Goal: Task Accomplishment & Management: Manage account settings

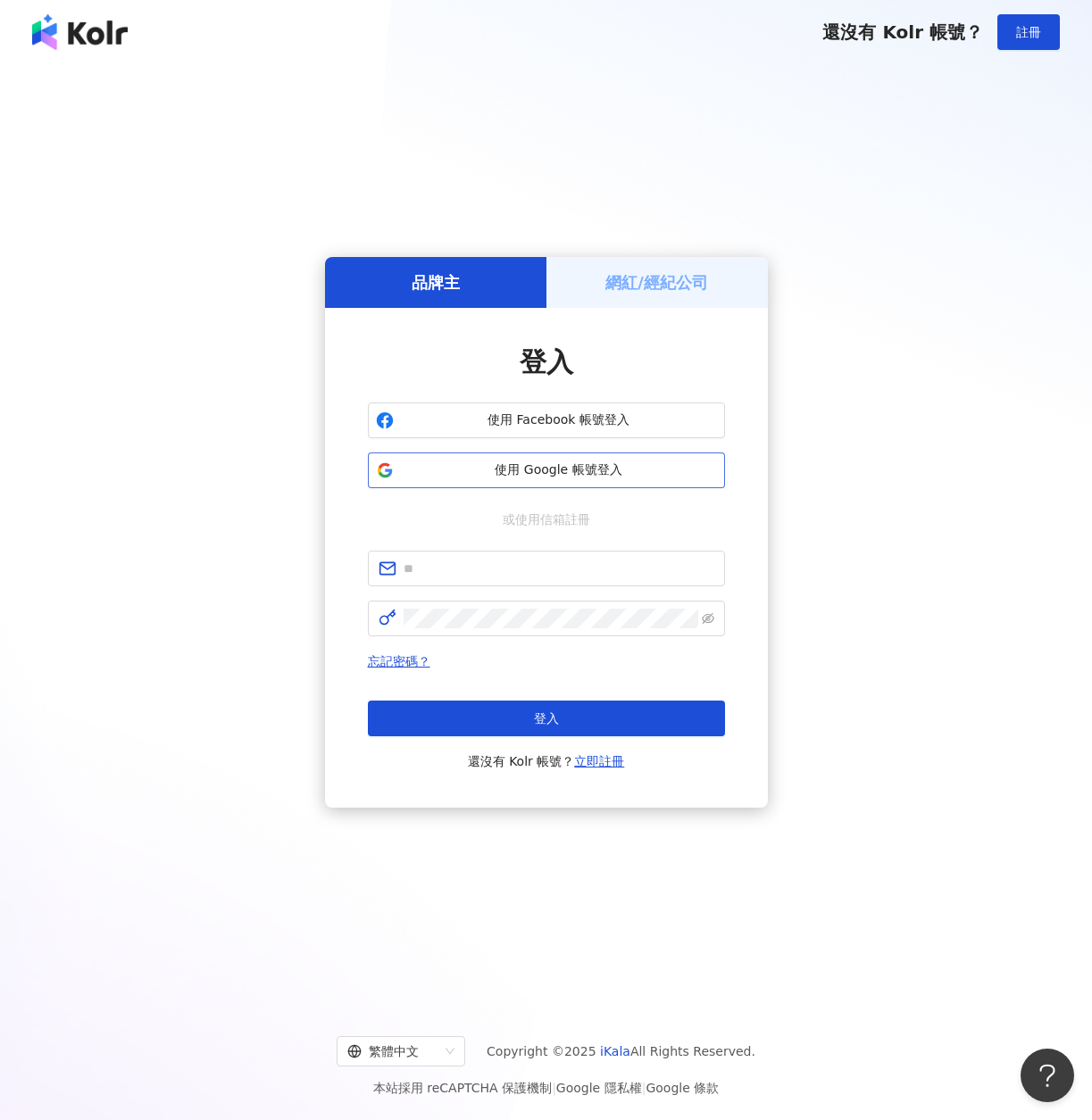
click at [444, 464] on span "使用 Google 帳號登入" at bounding box center [559, 470] width 316 height 18
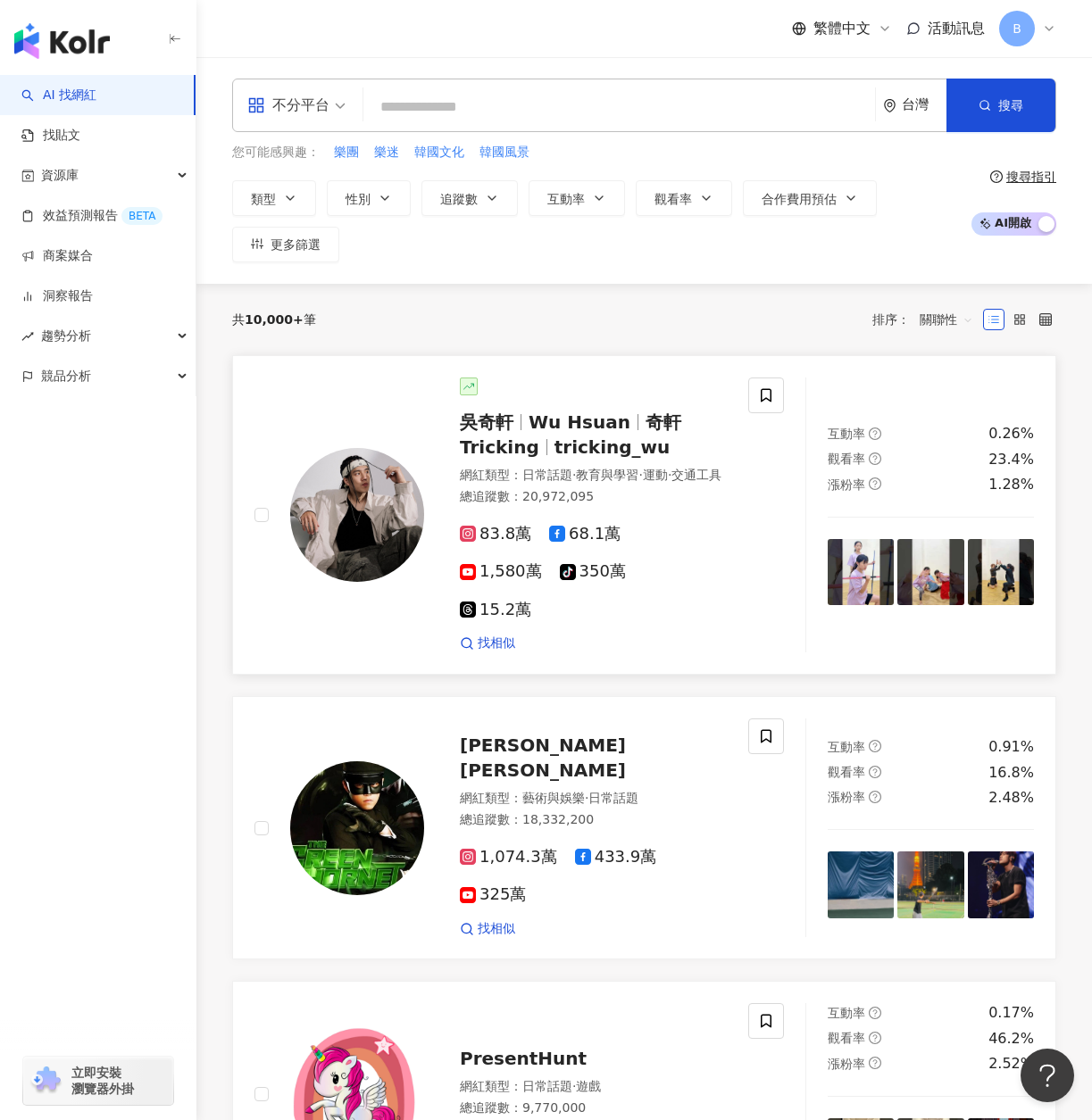
scroll to position [89, 0]
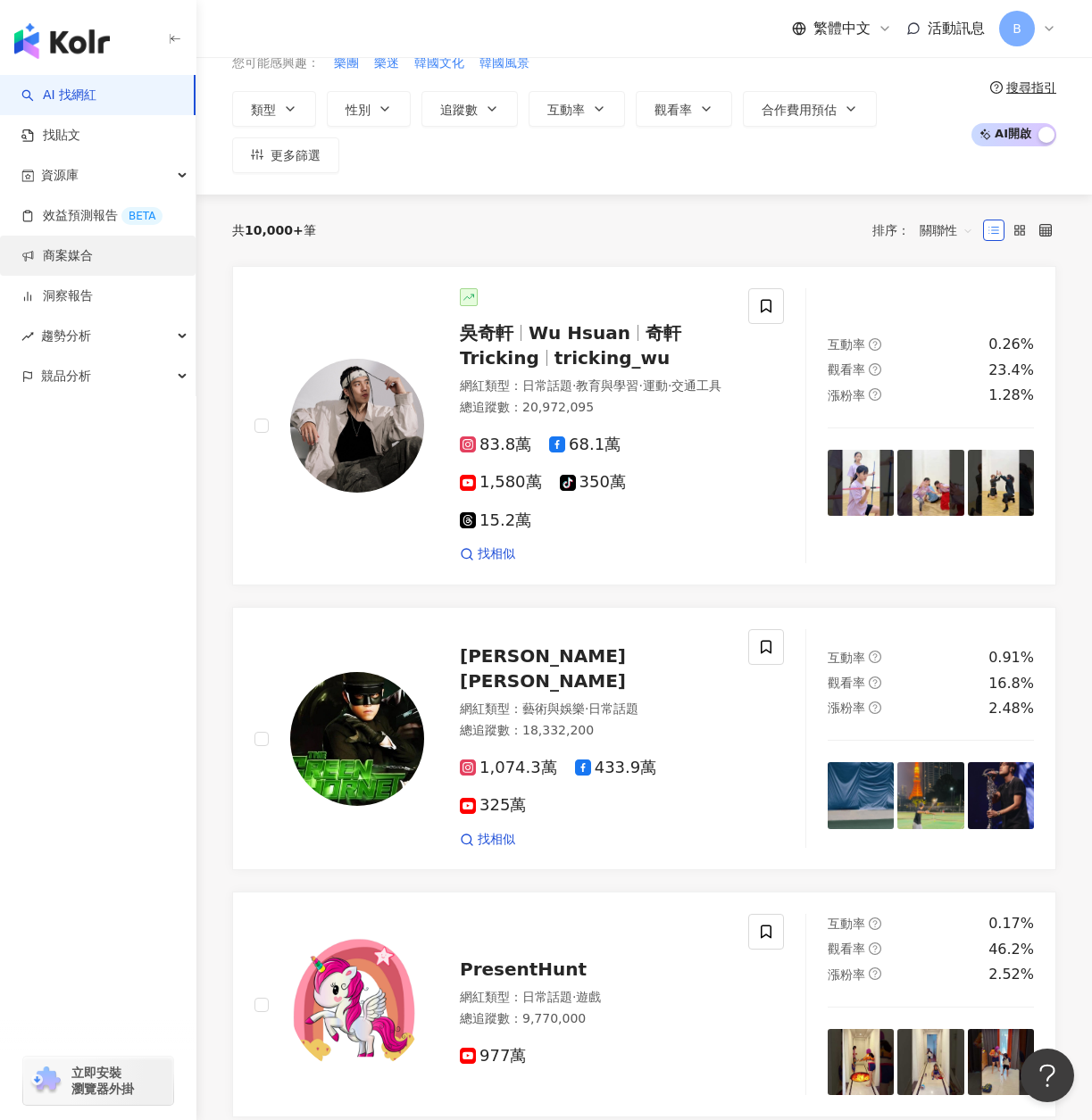
click at [93, 260] on link "商案媒合" at bounding box center [58, 256] width 72 height 18
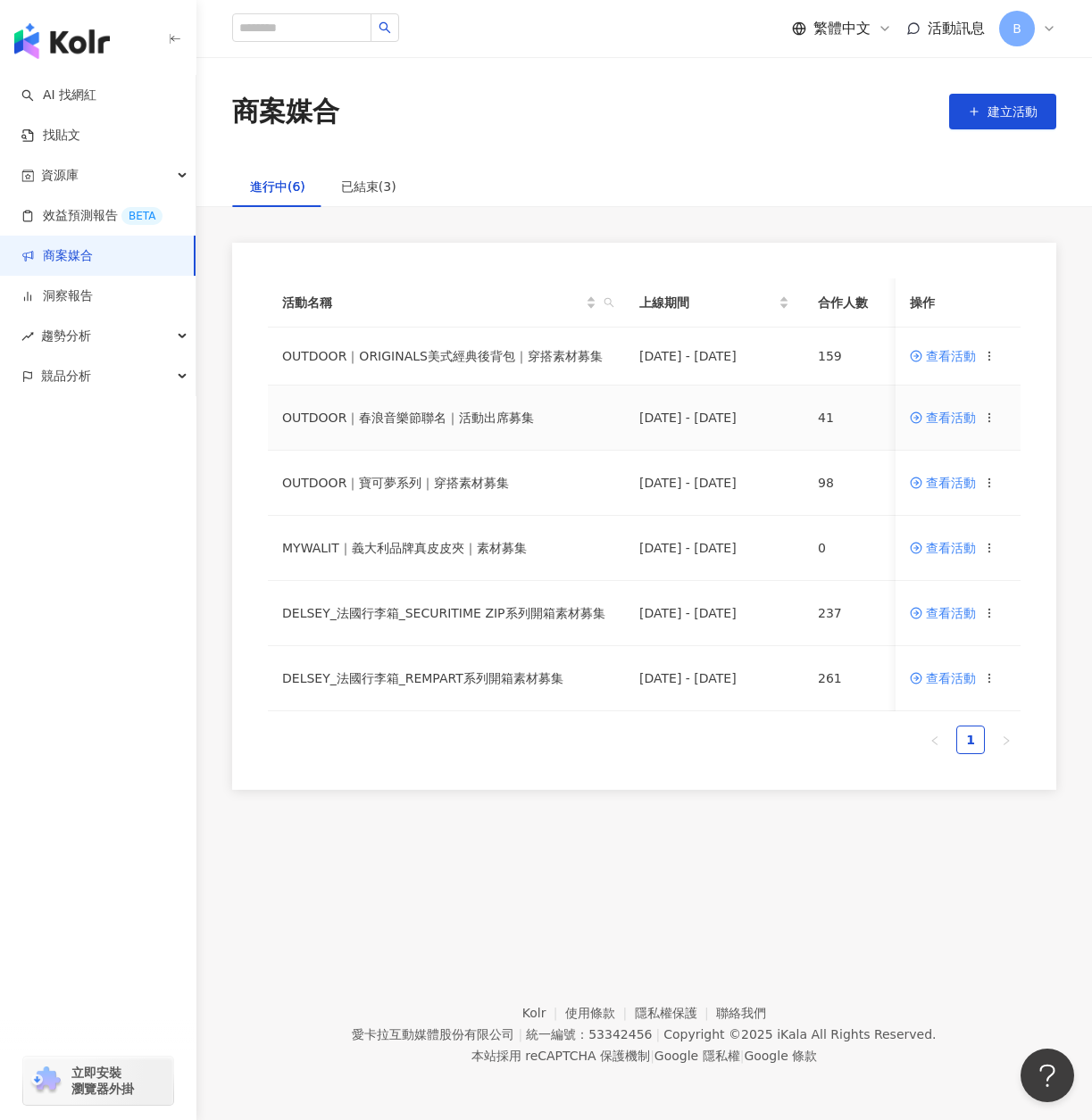
click at [944, 424] on span "查看活動" at bounding box center [943, 417] width 66 height 12
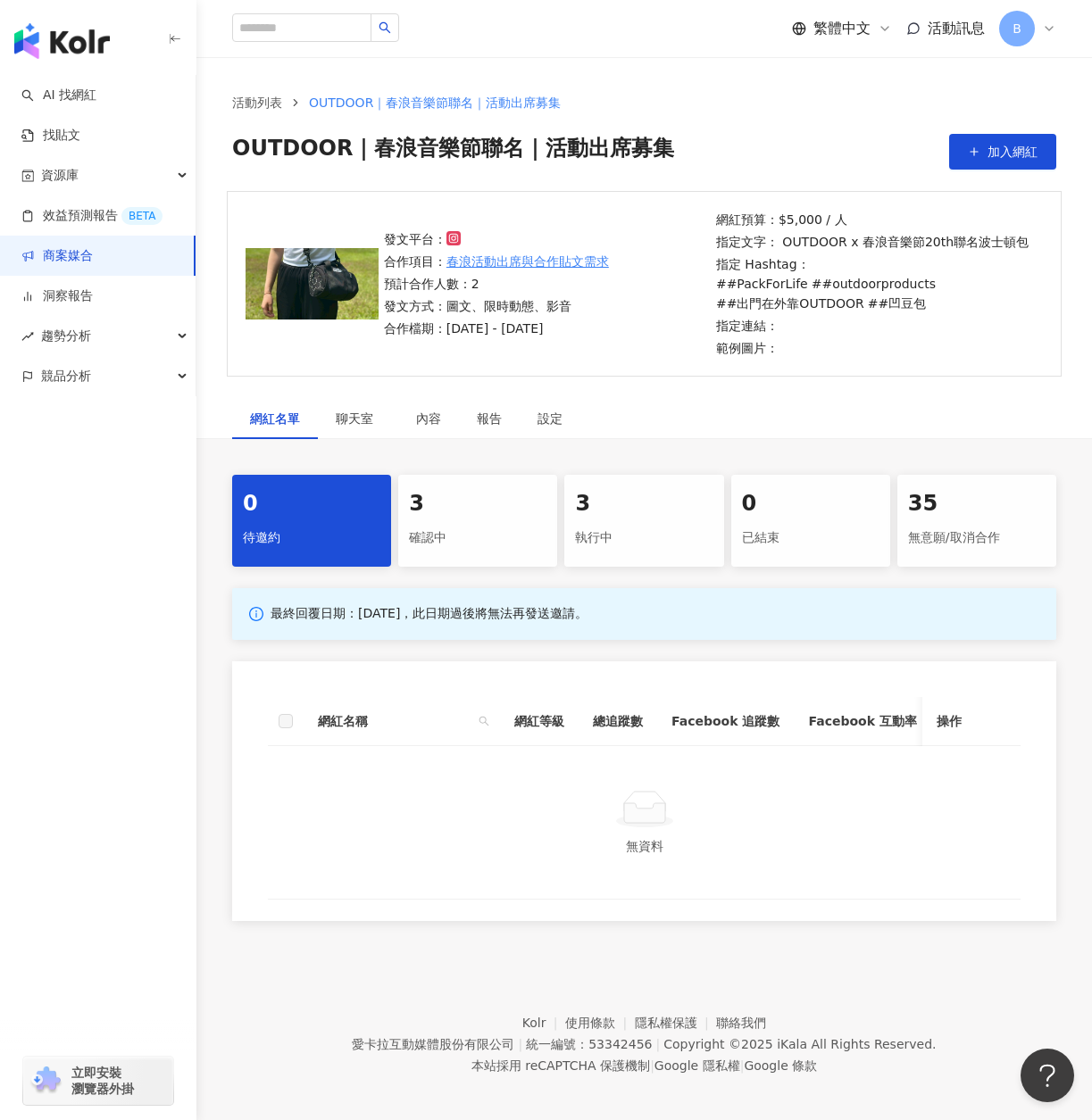
click at [536, 539] on div "確認中" at bounding box center [477, 538] width 137 height 30
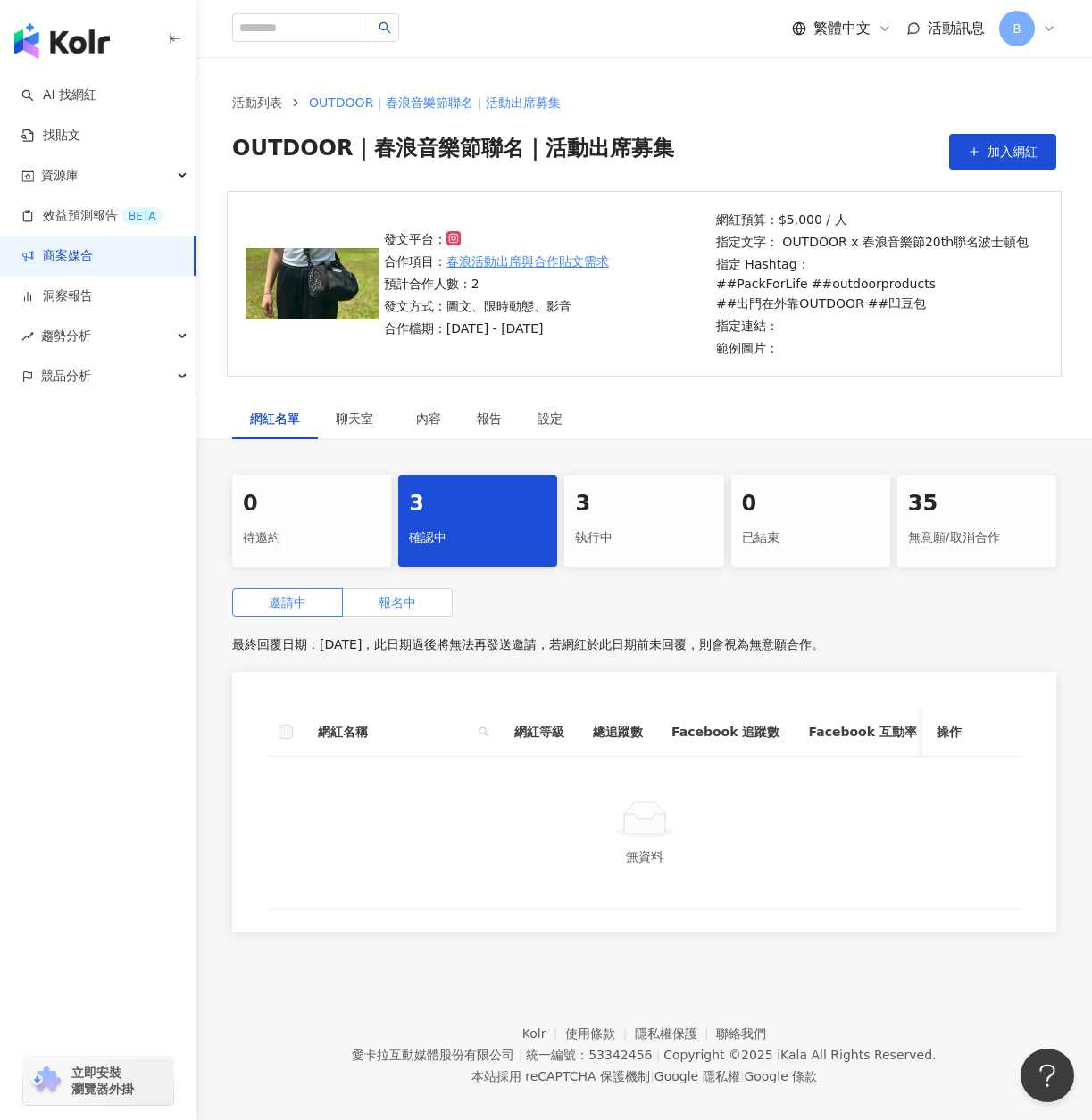
click at [390, 595] on span "報名中" at bounding box center [397, 602] width 38 height 14
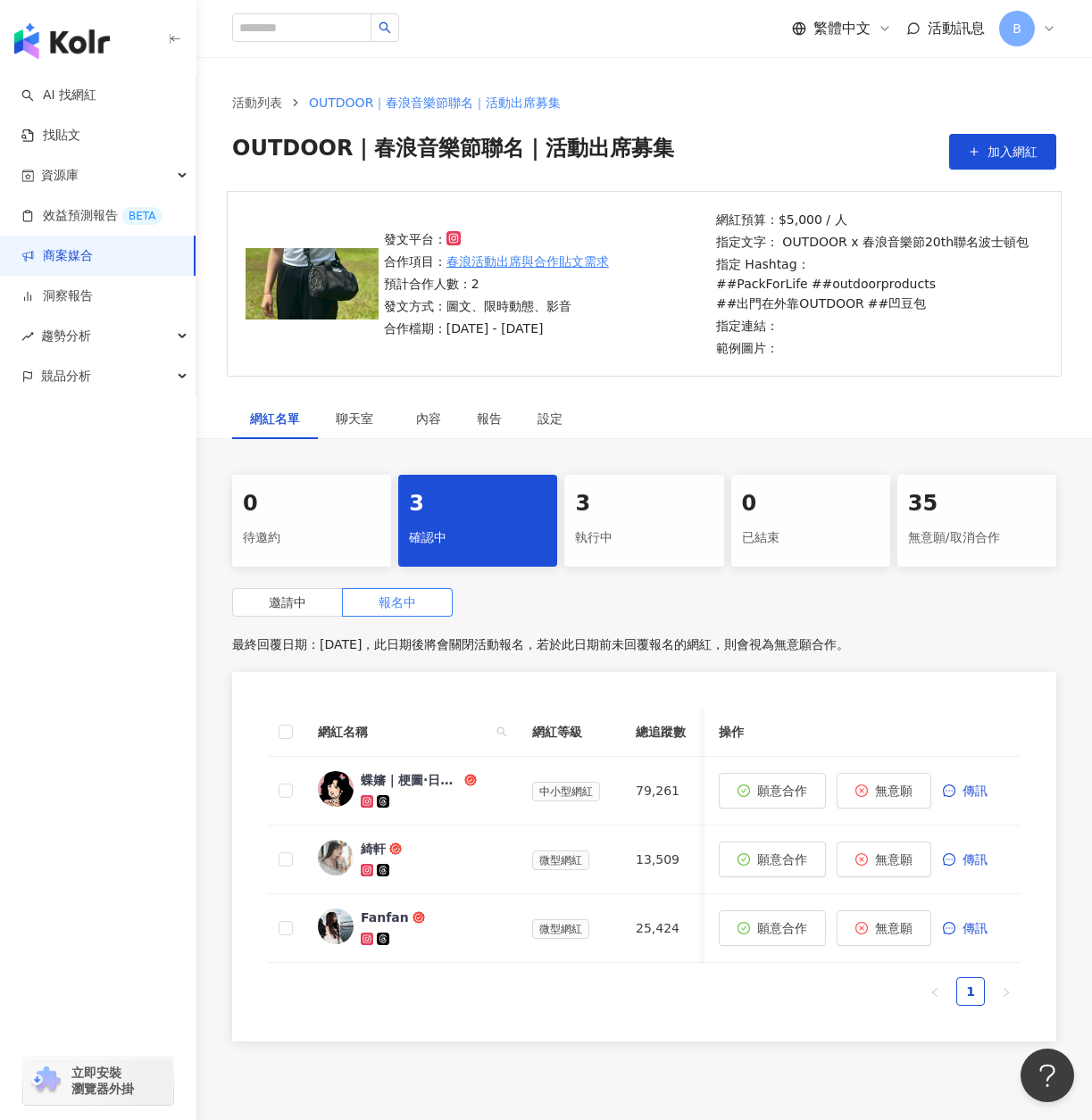
click at [617, 520] on div "3 執行中" at bounding box center [644, 520] width 159 height 92
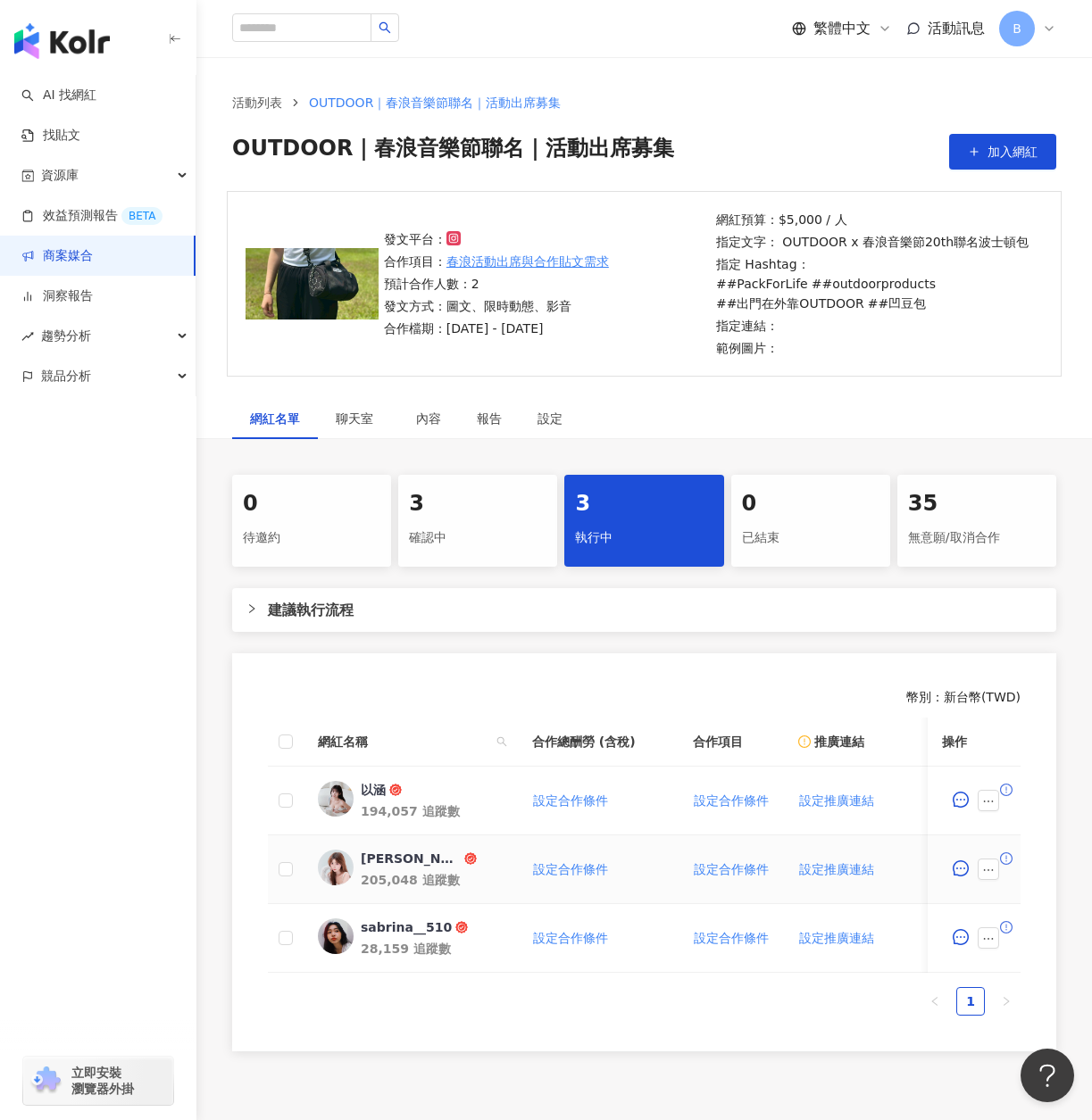
scroll to position [89, 0]
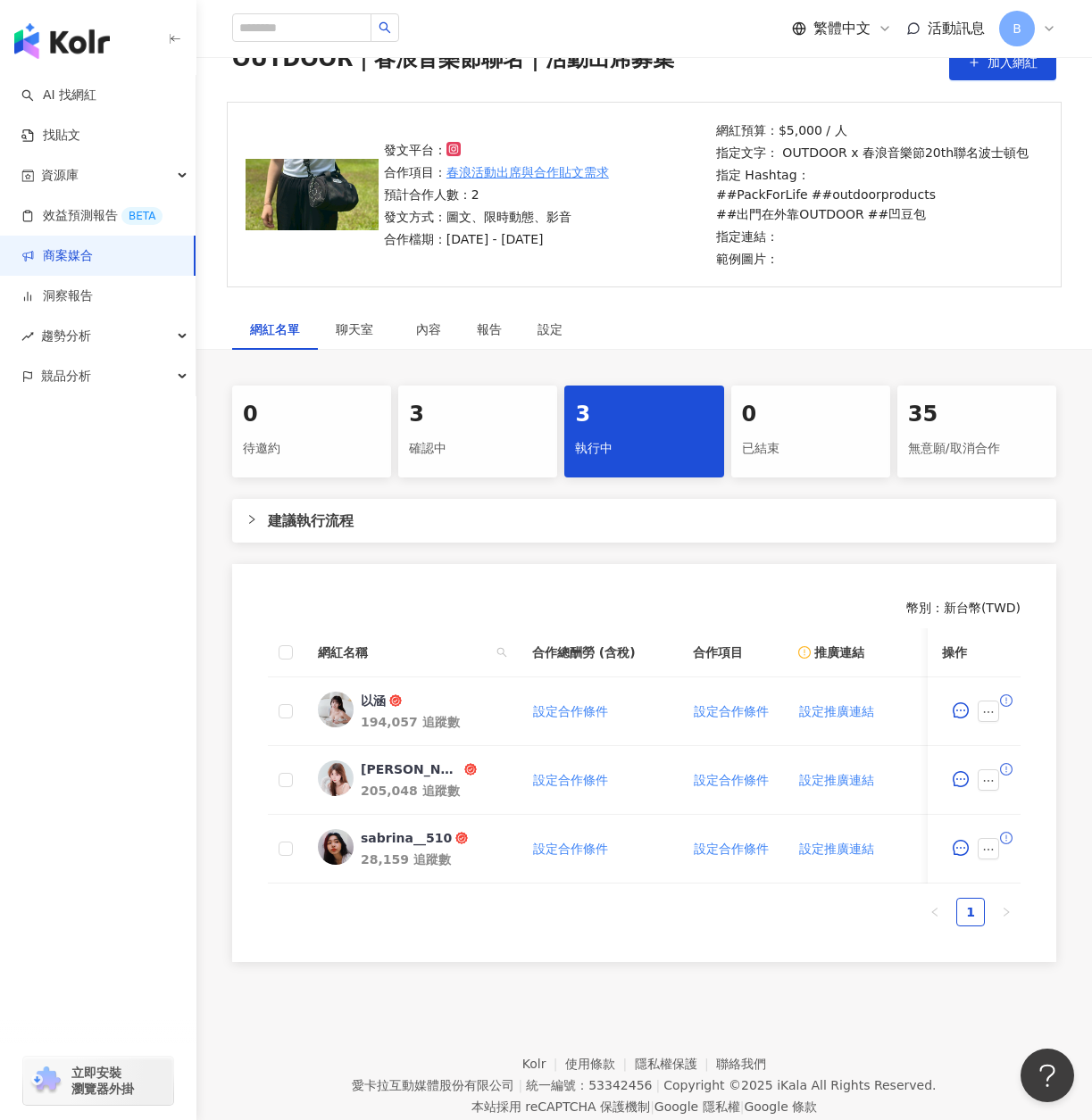
click at [465, 439] on div "確認中" at bounding box center [477, 449] width 137 height 30
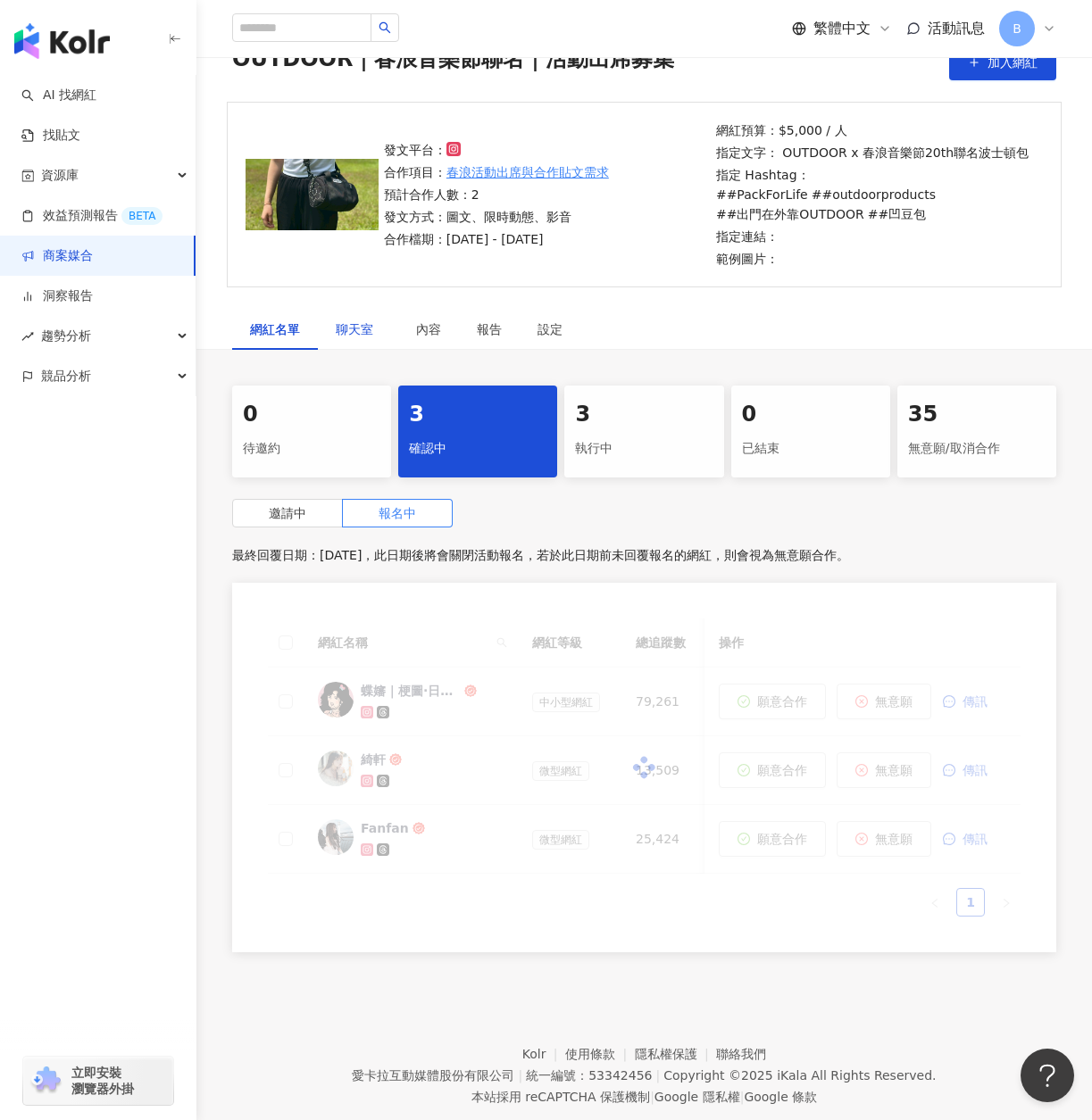
click at [355, 326] on span "聊天室" at bounding box center [357, 329] width 44 height 12
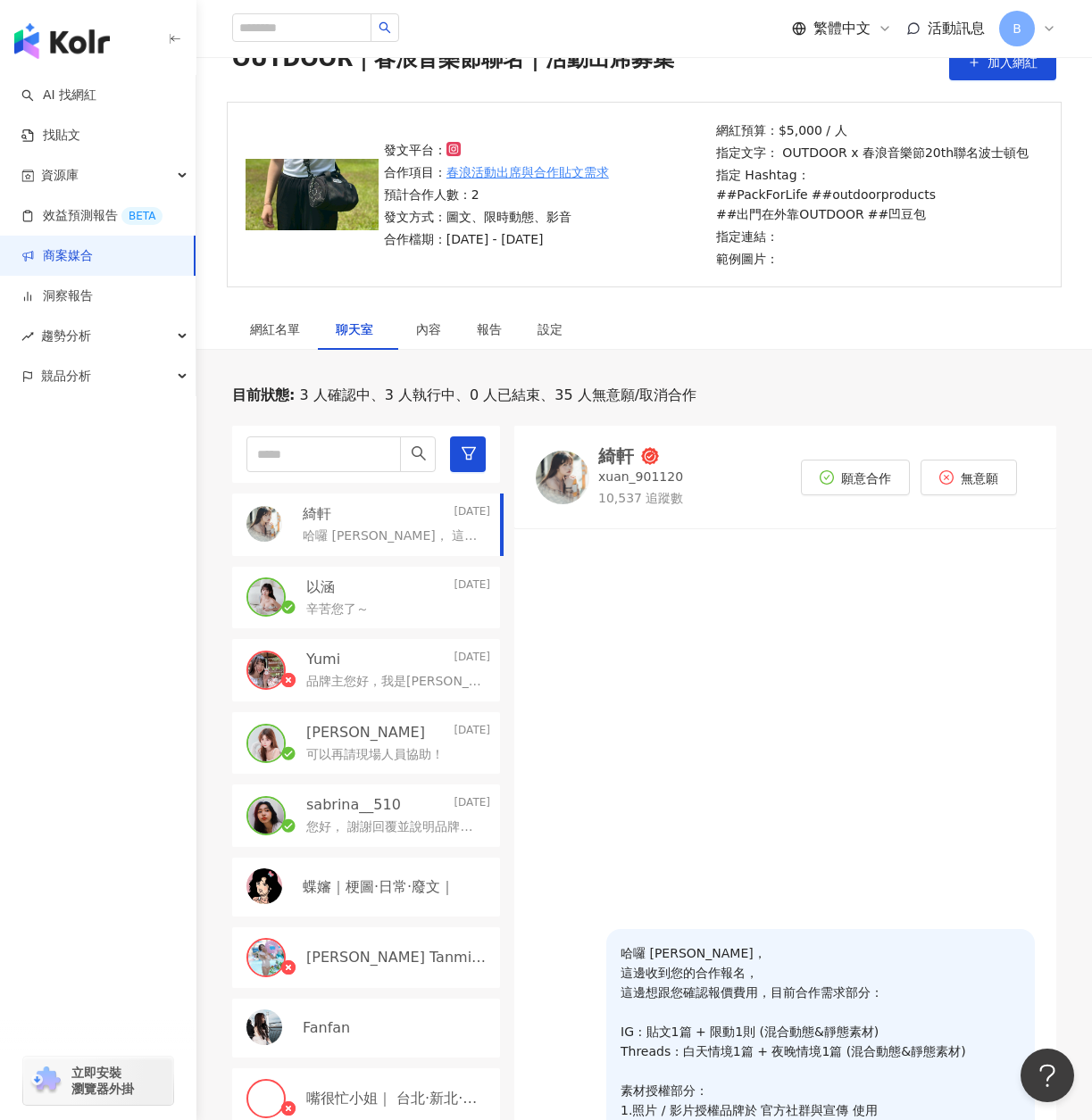
scroll to position [357, 0]
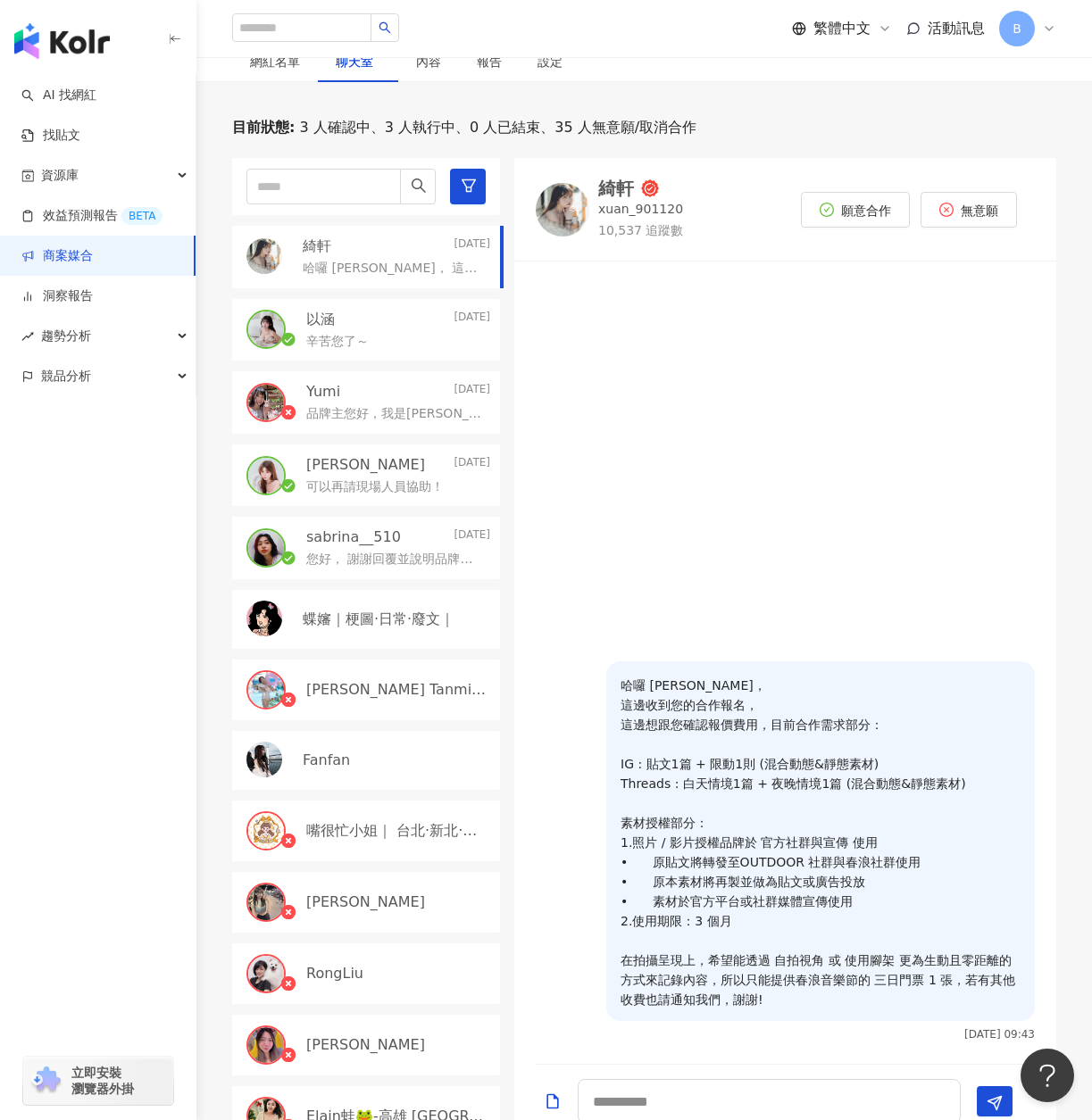
click at [630, 186] on div "綺軒" at bounding box center [616, 188] width 36 height 18
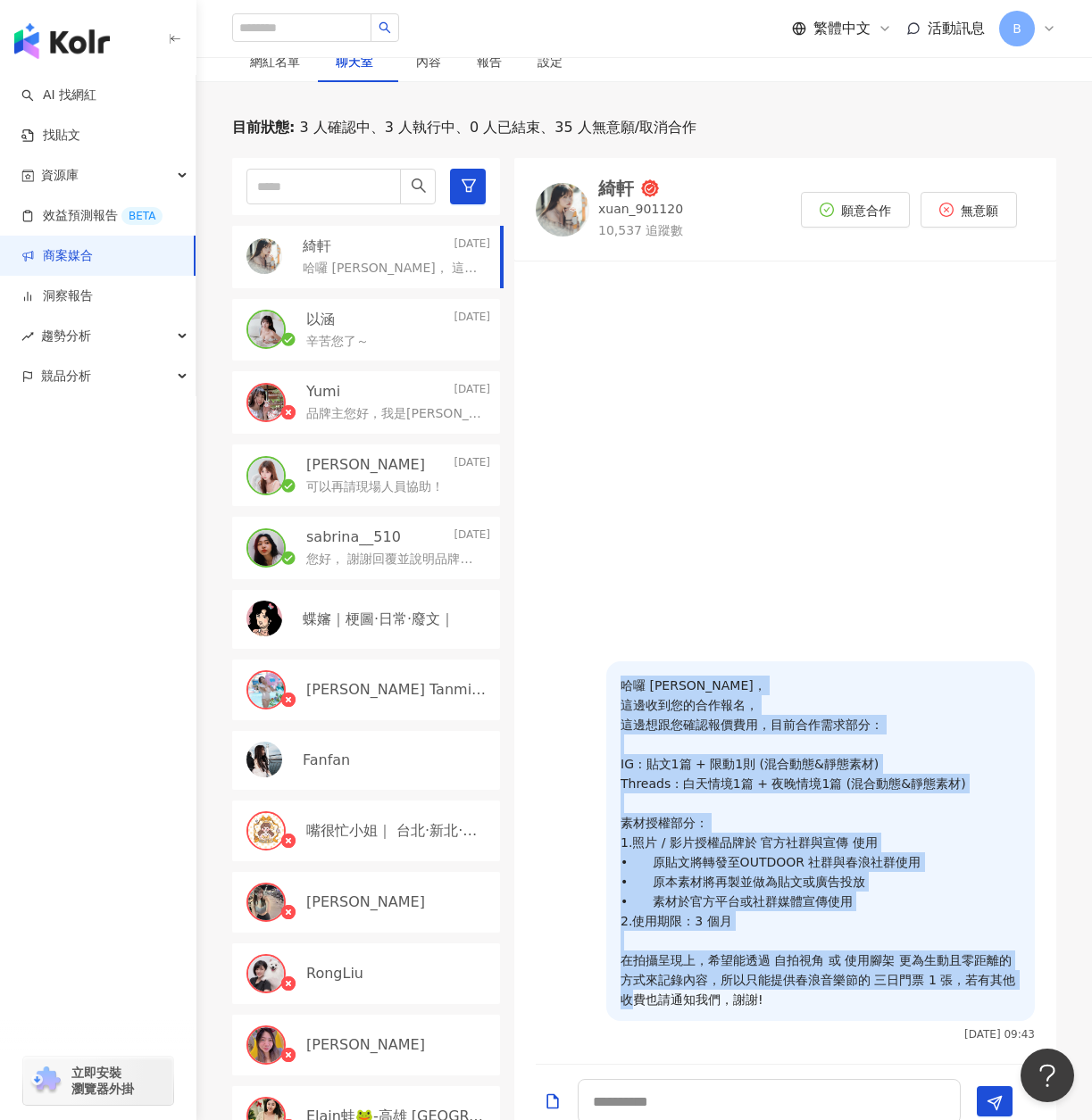
drag, startPoint x: 623, startPoint y: 683, endPoint x: 940, endPoint y: 1017, distance: 460.5
click at [940, 1016] on div "哈囉 [PERSON_NAME]， 這邊收到您的合作報名， 這邊想跟您確認報價費用，目前合作需求部分： IG : 貼文1篇 + 限動1則 (混合動態&靜態素材…" at bounding box center [820, 841] width 428 height 360
copy p "哈囉 綺軒， 這邊收到您的合作報名， 這邊想跟您確認報價費用，目前合作需求部分： IG : 貼文1篇 + 限動1則 (混合動態&靜態素材) Threads :…"
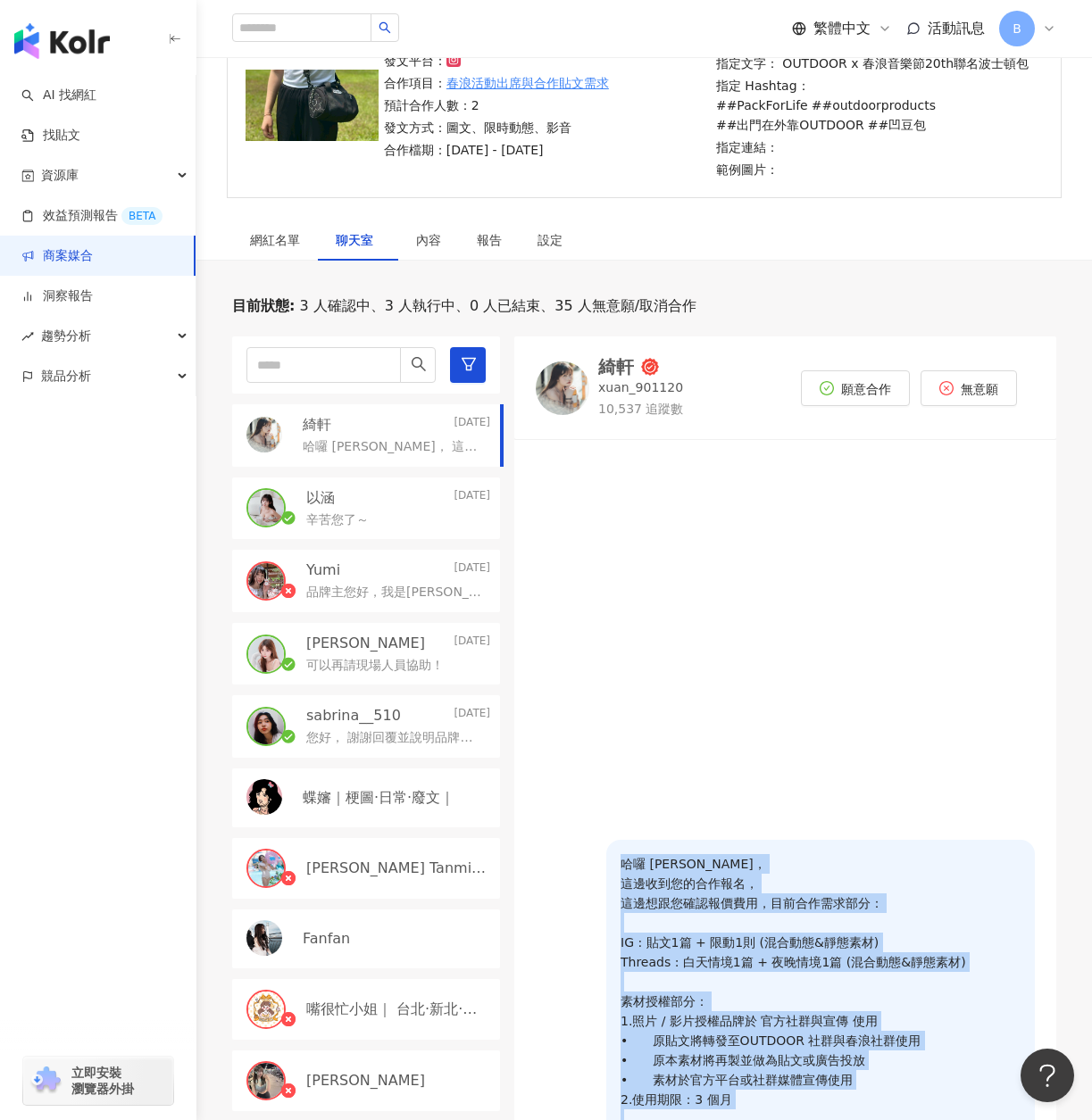
scroll to position [0, 0]
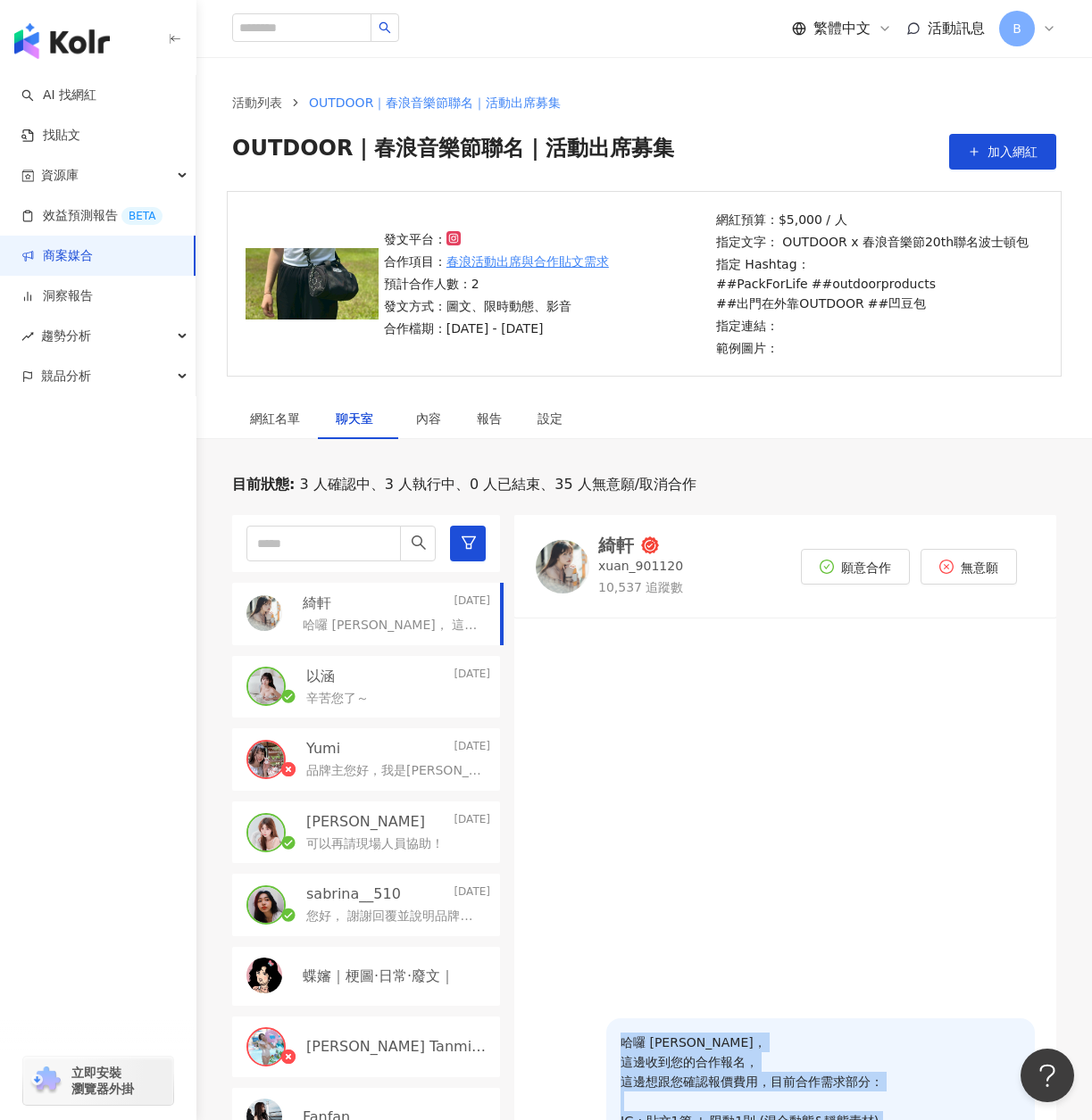
click at [371, 703] on div "辛苦您了～" at bounding box center [398, 697] width 184 height 22
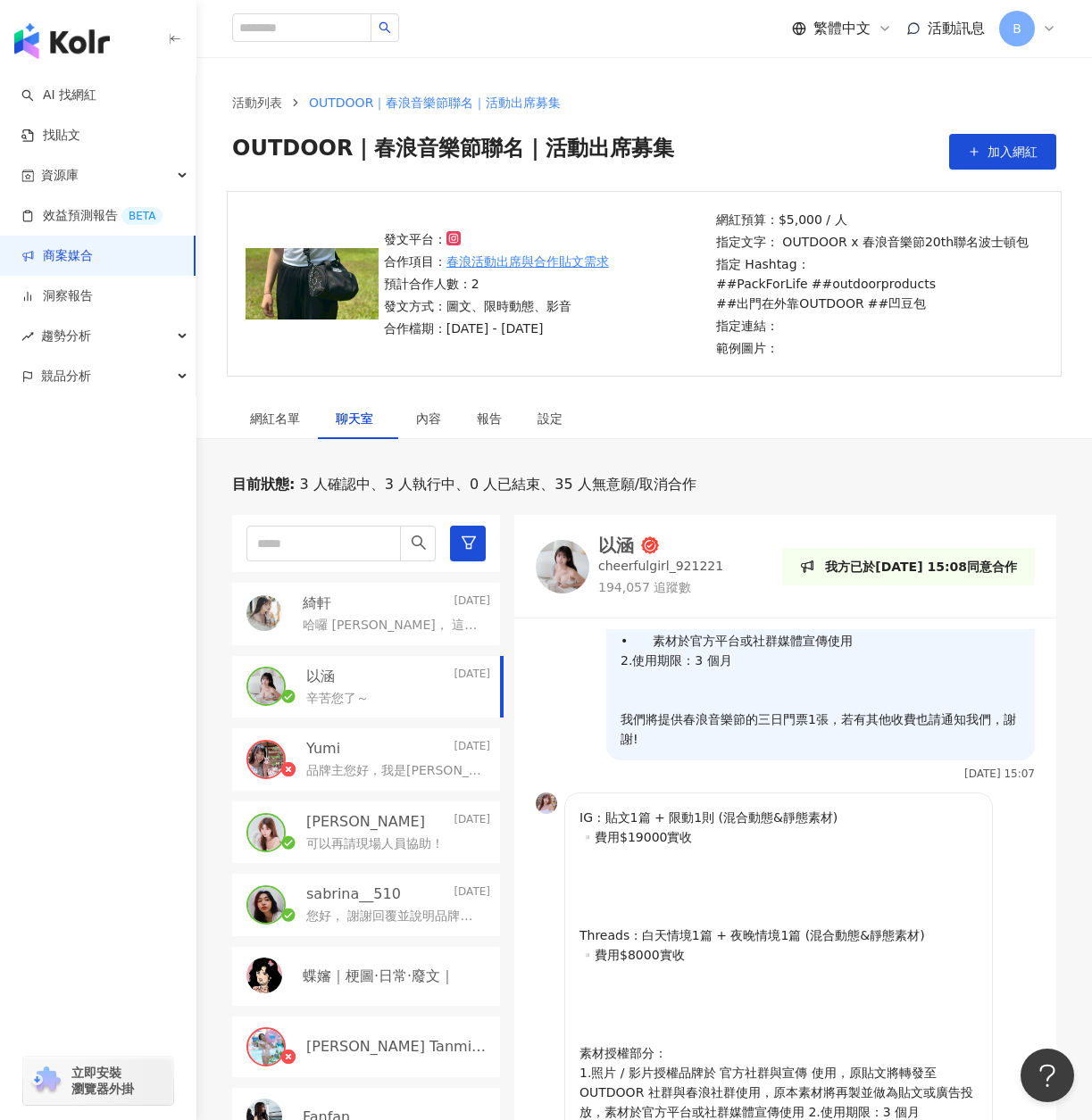
scroll to position [267, 0]
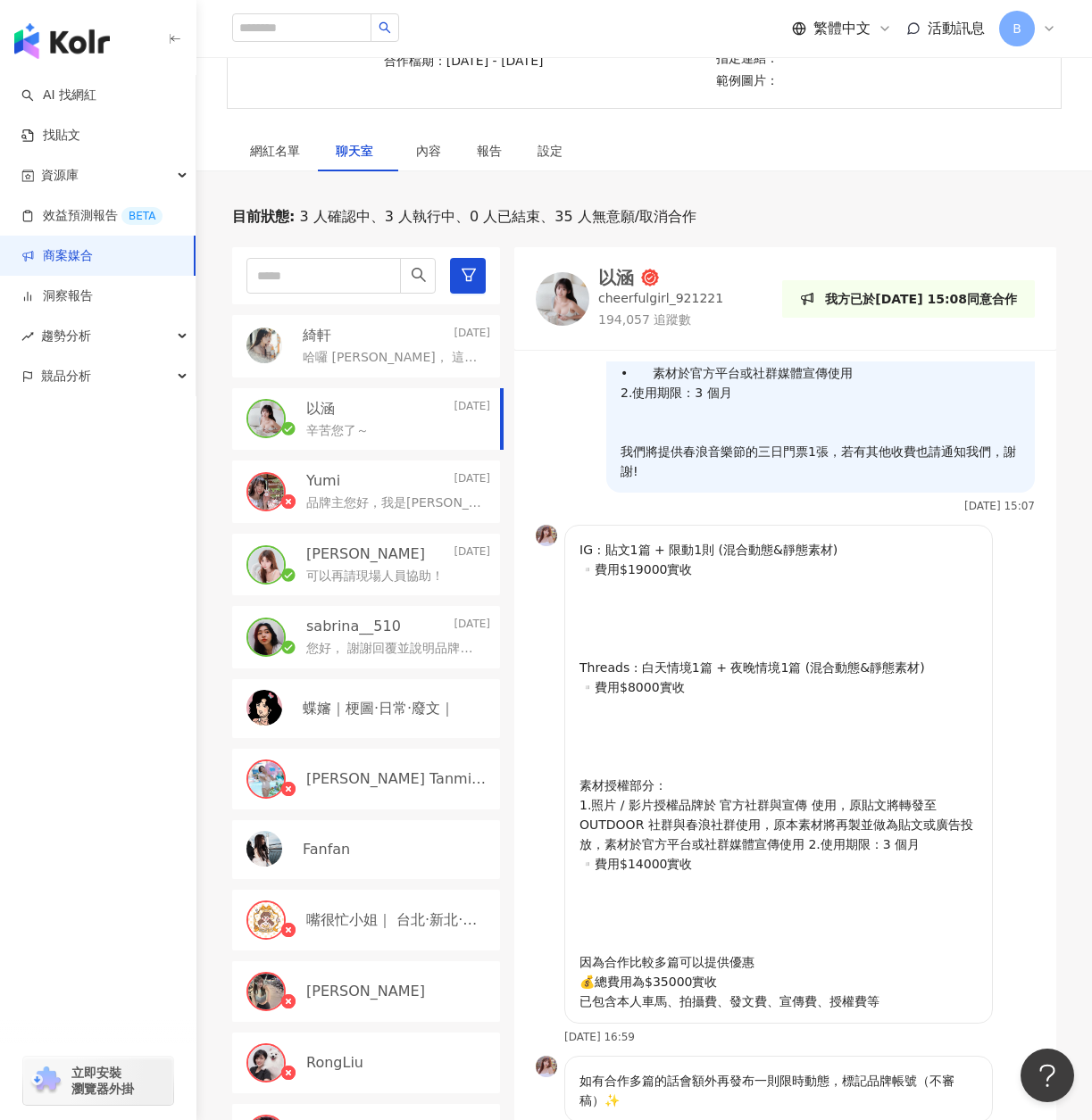
click at [389, 574] on p "可以再請現場人員協助！" at bounding box center [374, 577] width 137 height 18
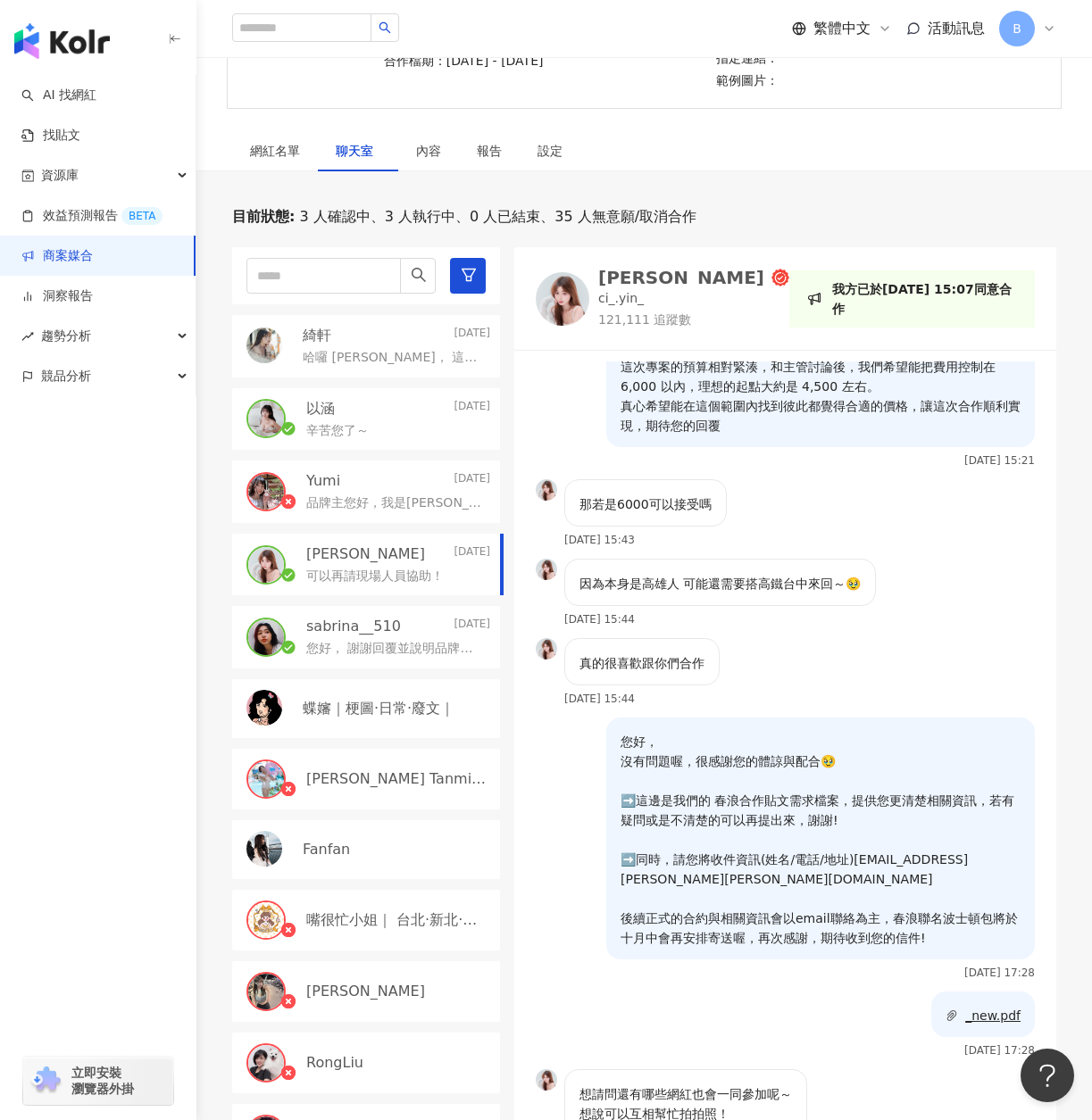
scroll to position [1247, 0]
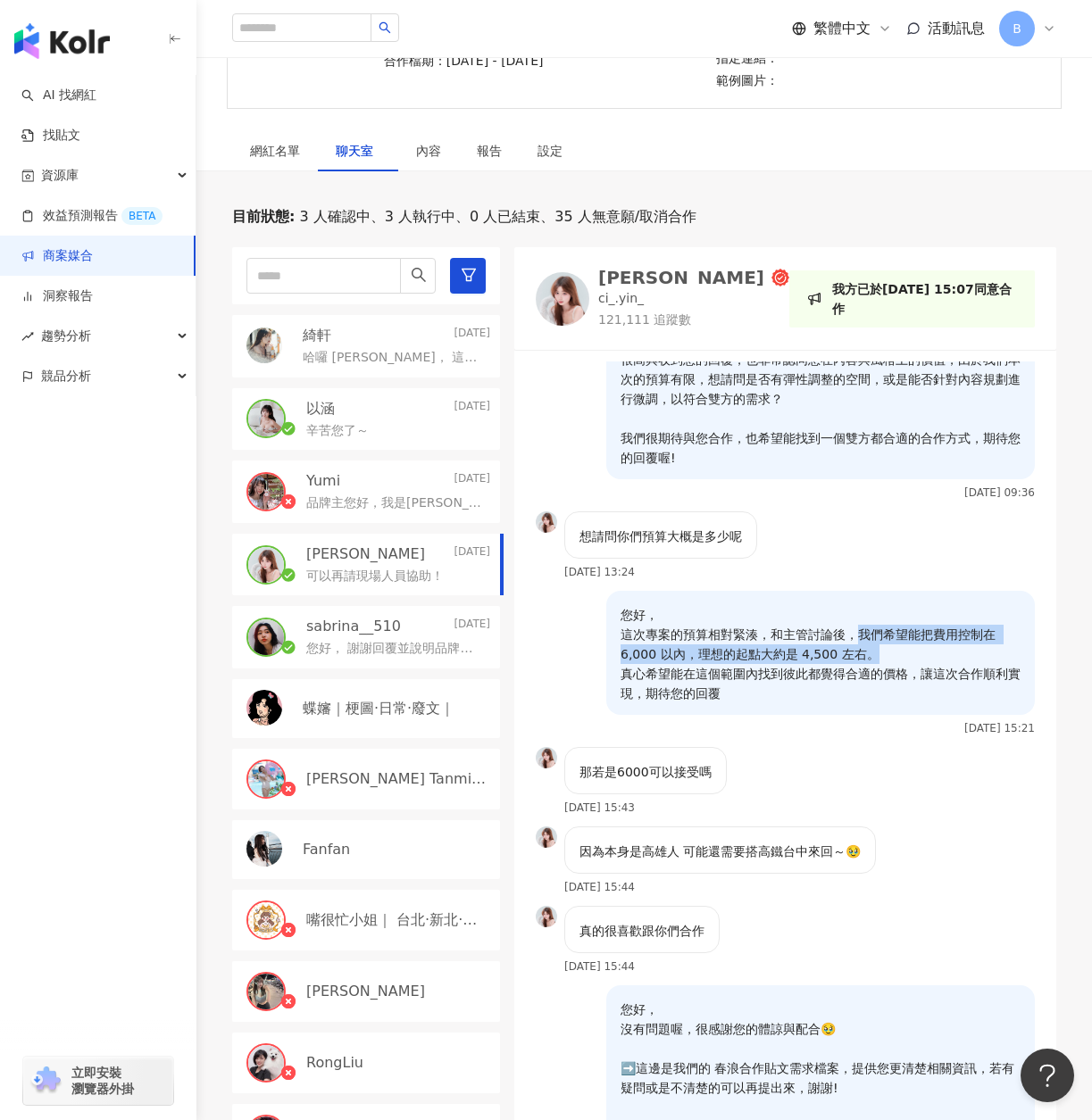
drag, startPoint x: 844, startPoint y: 631, endPoint x: 849, endPoint y: 650, distance: 19.6
click at [849, 650] on p "您好， 這次專案的預算相對緊湊，和主管討論後，我們希望能把費用控制在 6,000 以內，理想的起點大約是 4,500 左右。 真心希望能在這個範圍內找到彼此都…" at bounding box center [820, 654] width 400 height 98
copy p "我們希望能把費用控制在 6,000 以內，理想的起點大約是 4,500 左右。"
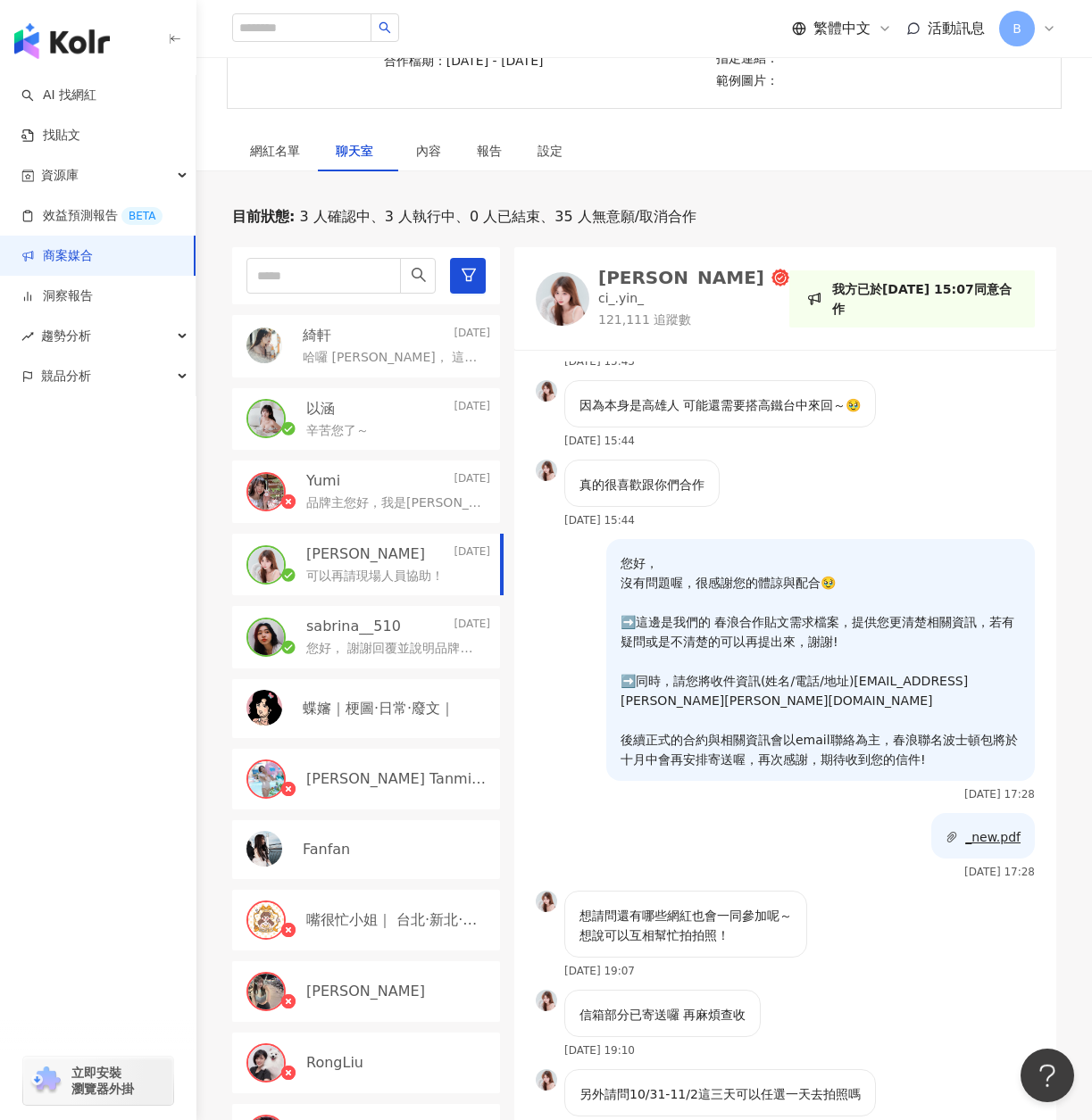
scroll to position [0, 0]
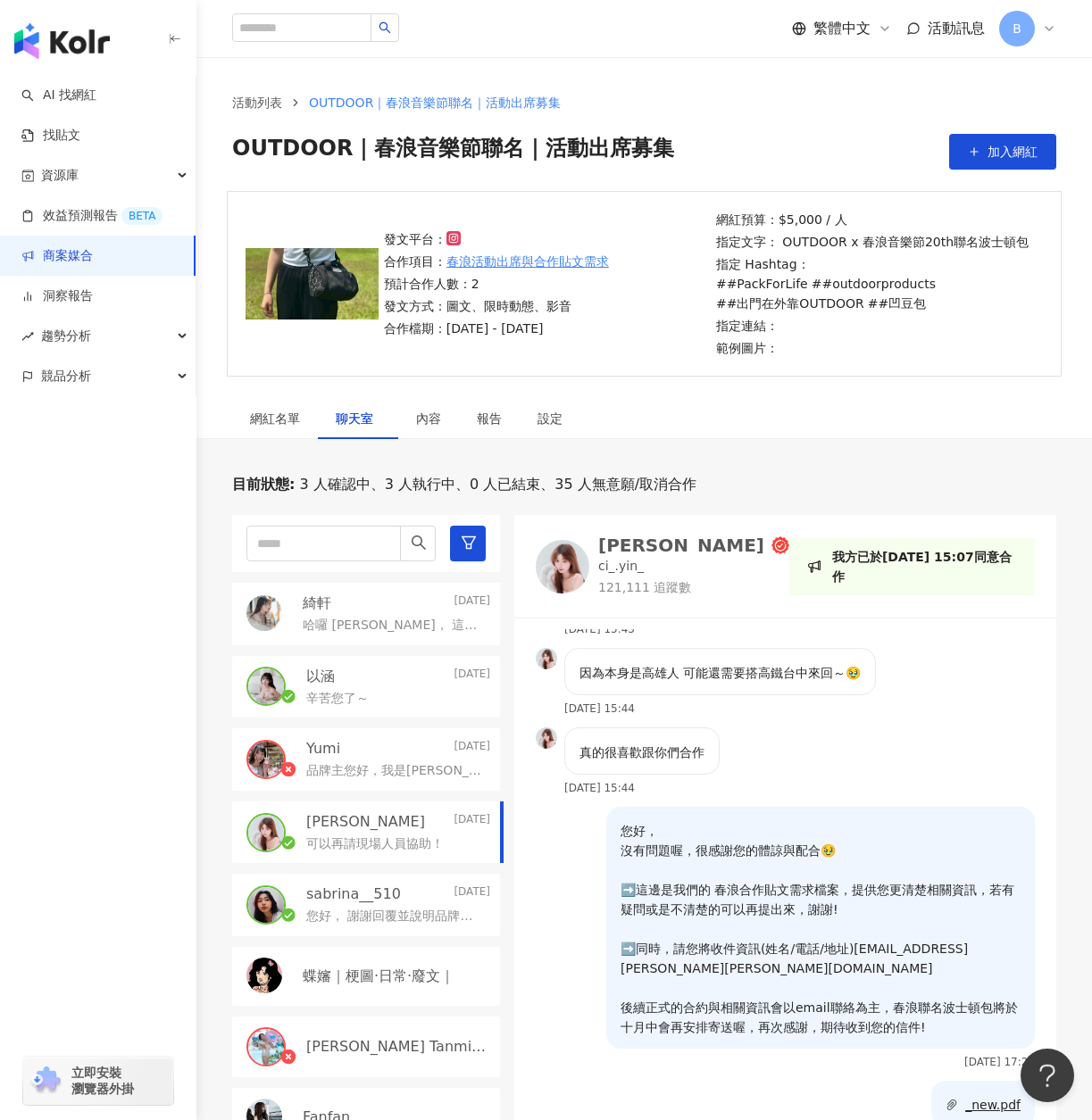
click at [332, 401] on div "聊天室" at bounding box center [357, 418] width 80 height 41
click at [343, 421] on span "聊天室" at bounding box center [357, 418] width 44 height 12
click at [287, 415] on div "網紅名單" at bounding box center [274, 418] width 50 height 20
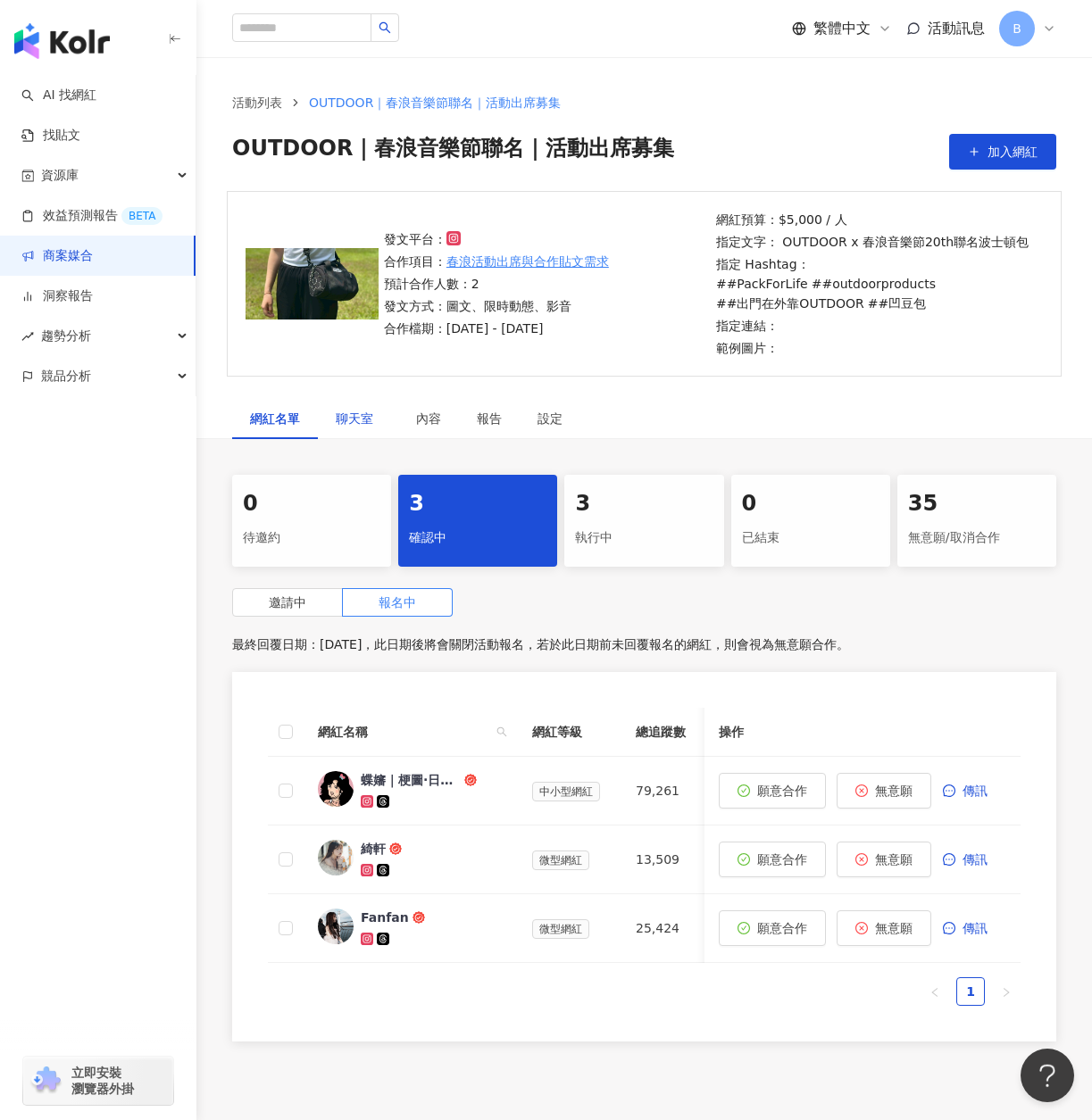
click at [359, 419] on span "聊天室" at bounding box center [357, 418] width 44 height 12
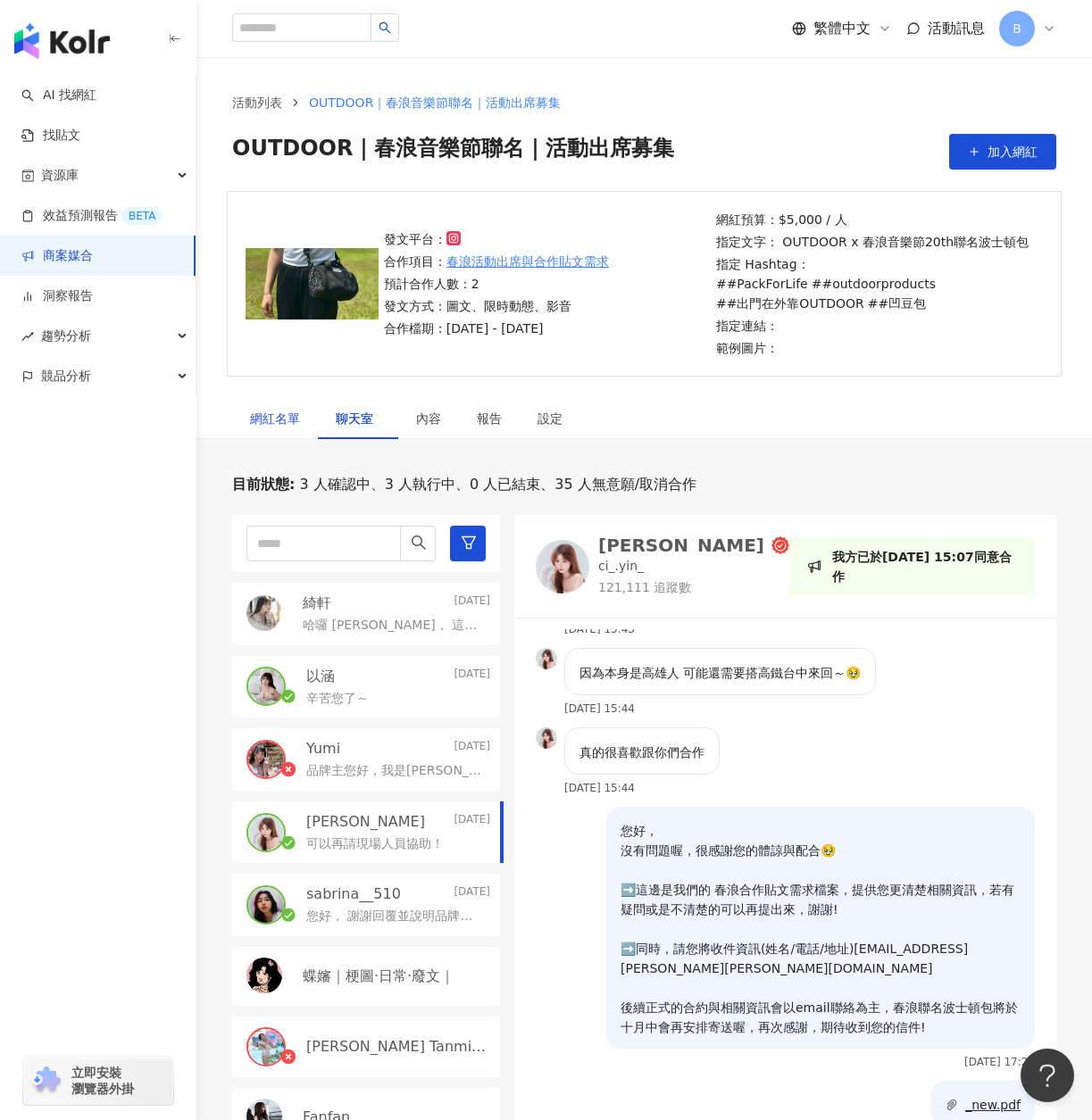
click at [286, 416] on div "網紅名單" at bounding box center [274, 418] width 50 height 20
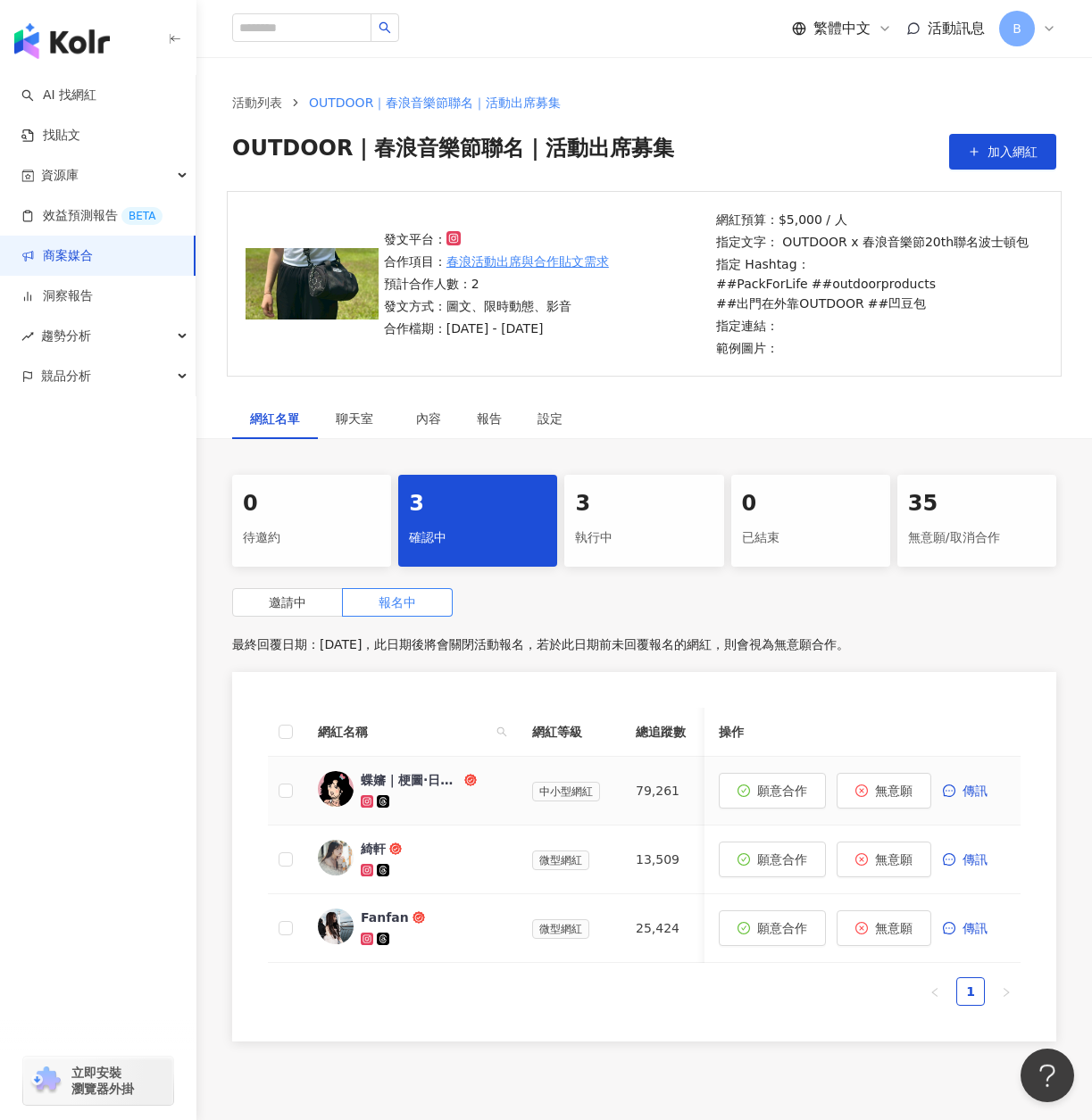
click at [472, 797] on div at bounding box center [431, 801] width 143 height 18
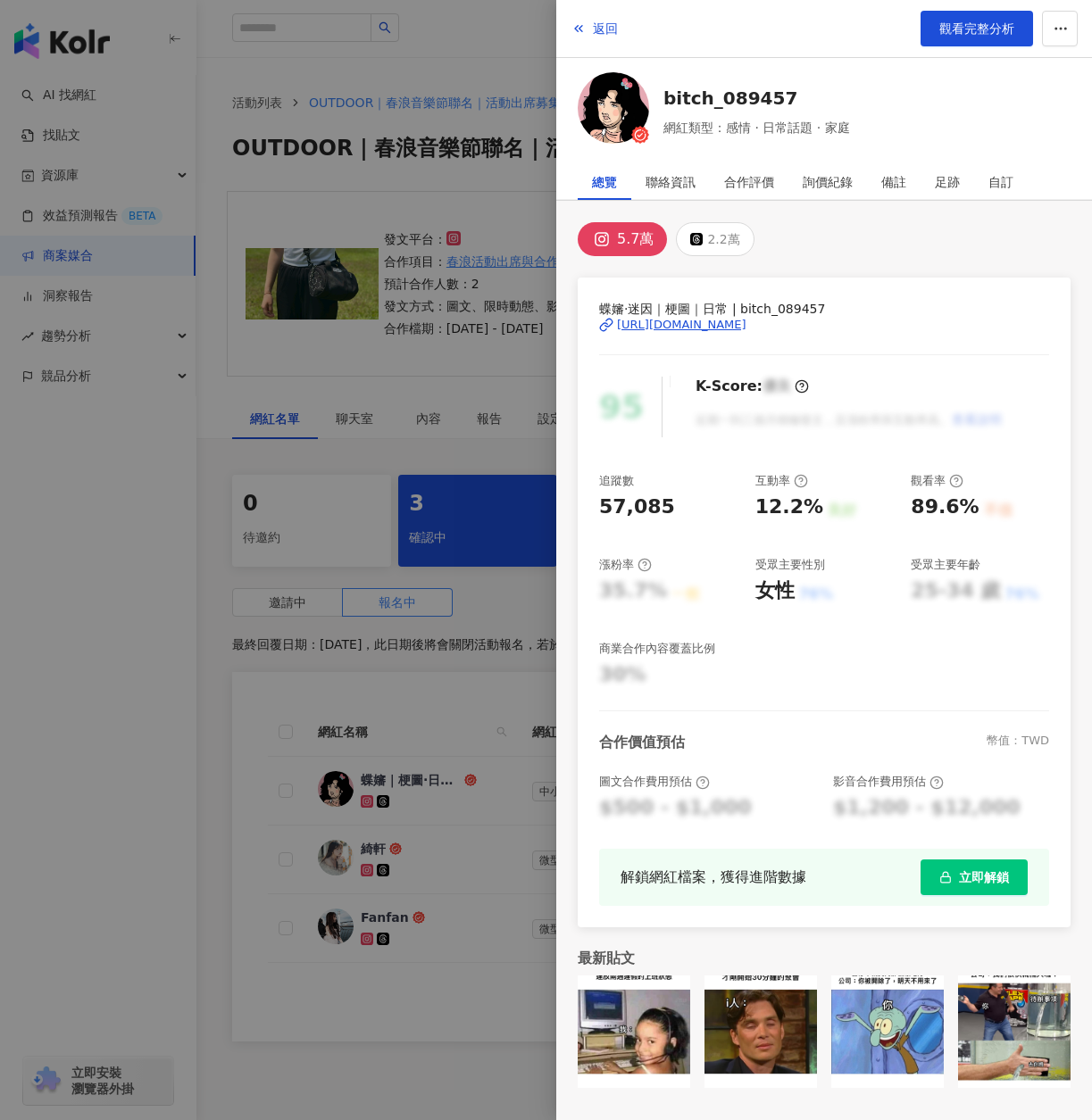
click at [656, 326] on div "[URL][DOMAIN_NAME]" at bounding box center [682, 324] width 130 height 16
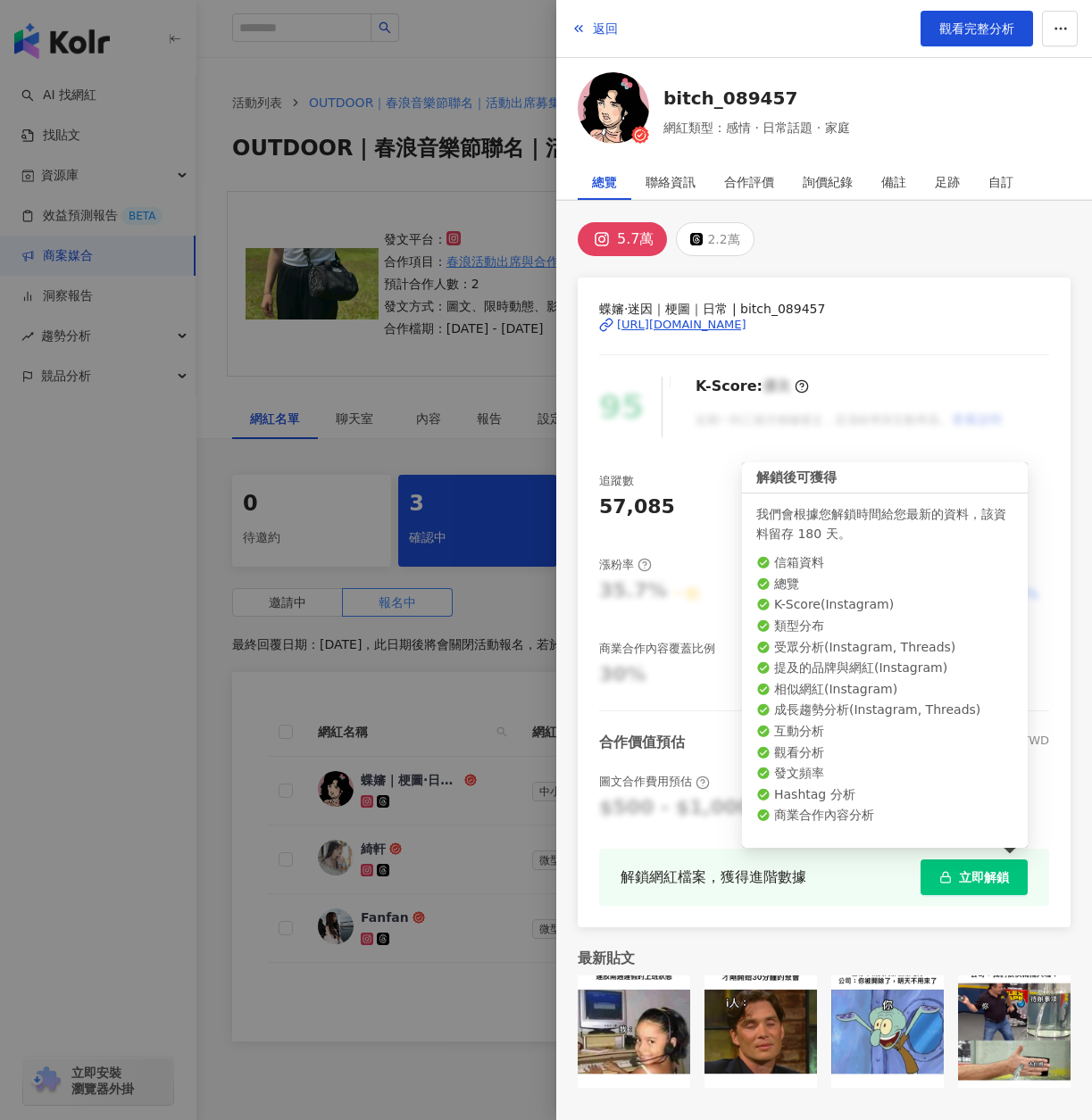
click at [1004, 870] on span "立即解鎖" at bounding box center [983, 877] width 50 height 14
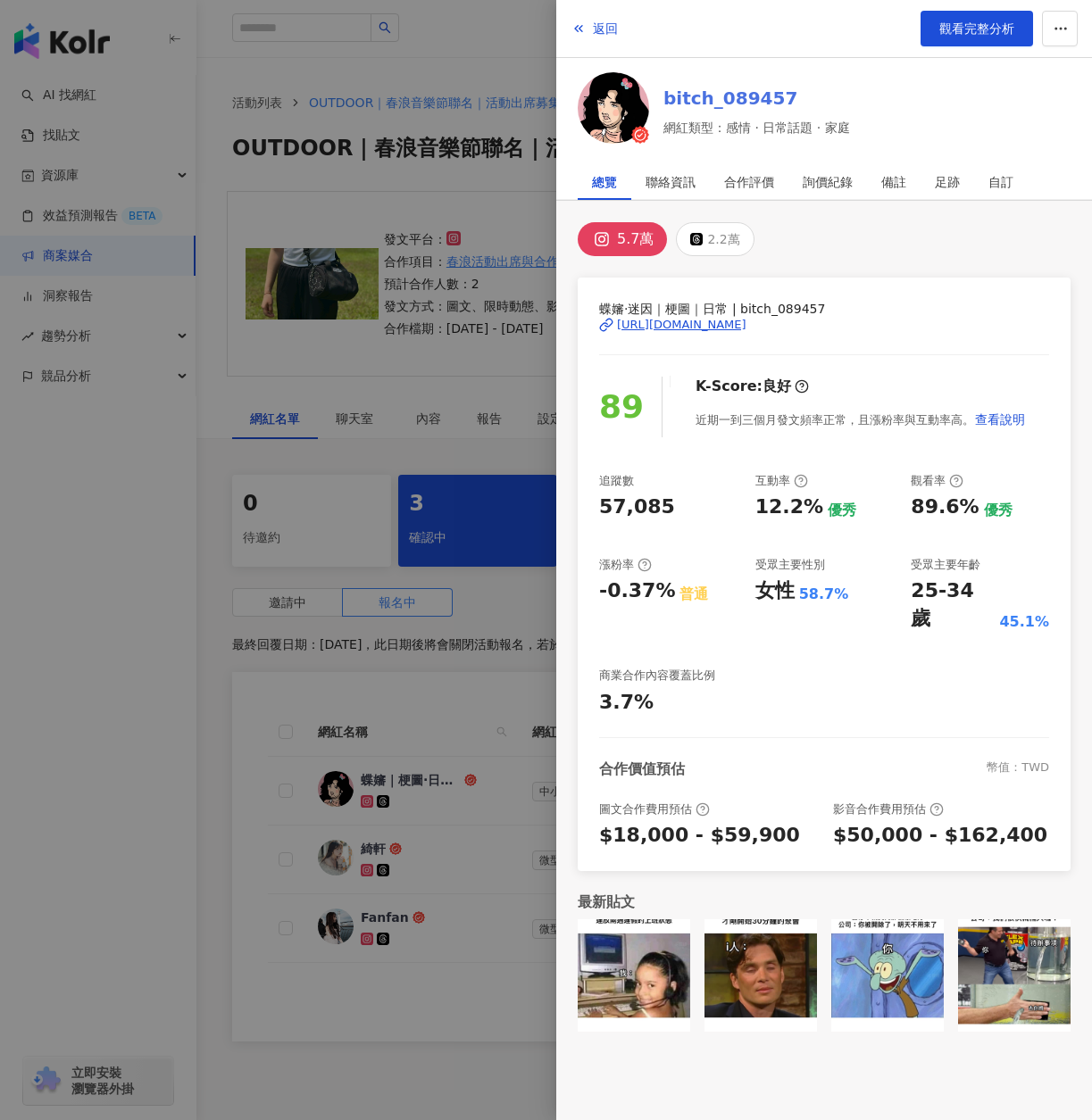
click at [707, 92] on link "bitch_089457" at bounding box center [756, 98] width 186 height 25
click at [197, 713] on div at bounding box center [546, 560] width 1092 height 1120
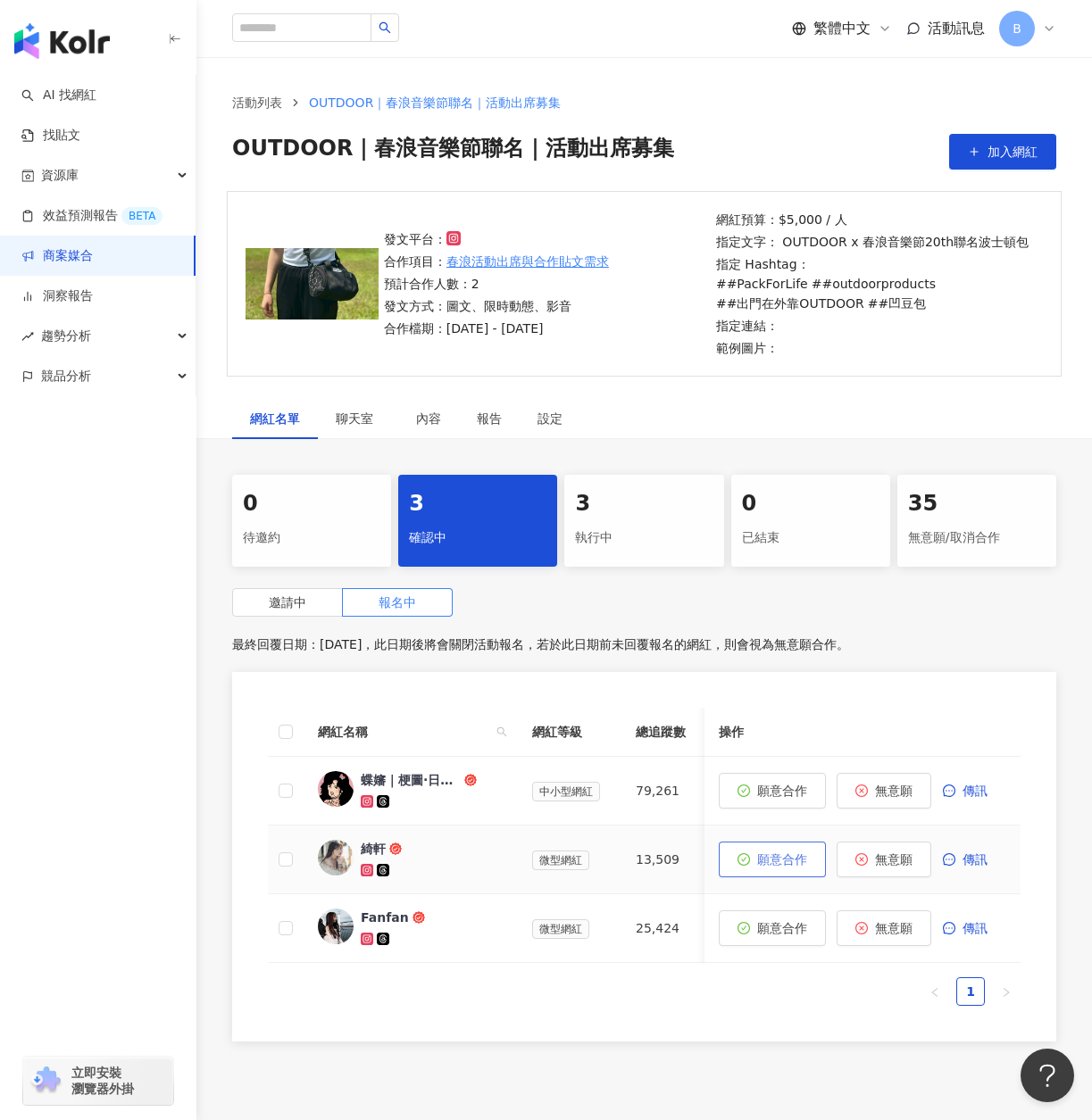
click at [769, 857] on span "願意合作" at bounding box center [782, 859] width 50 height 14
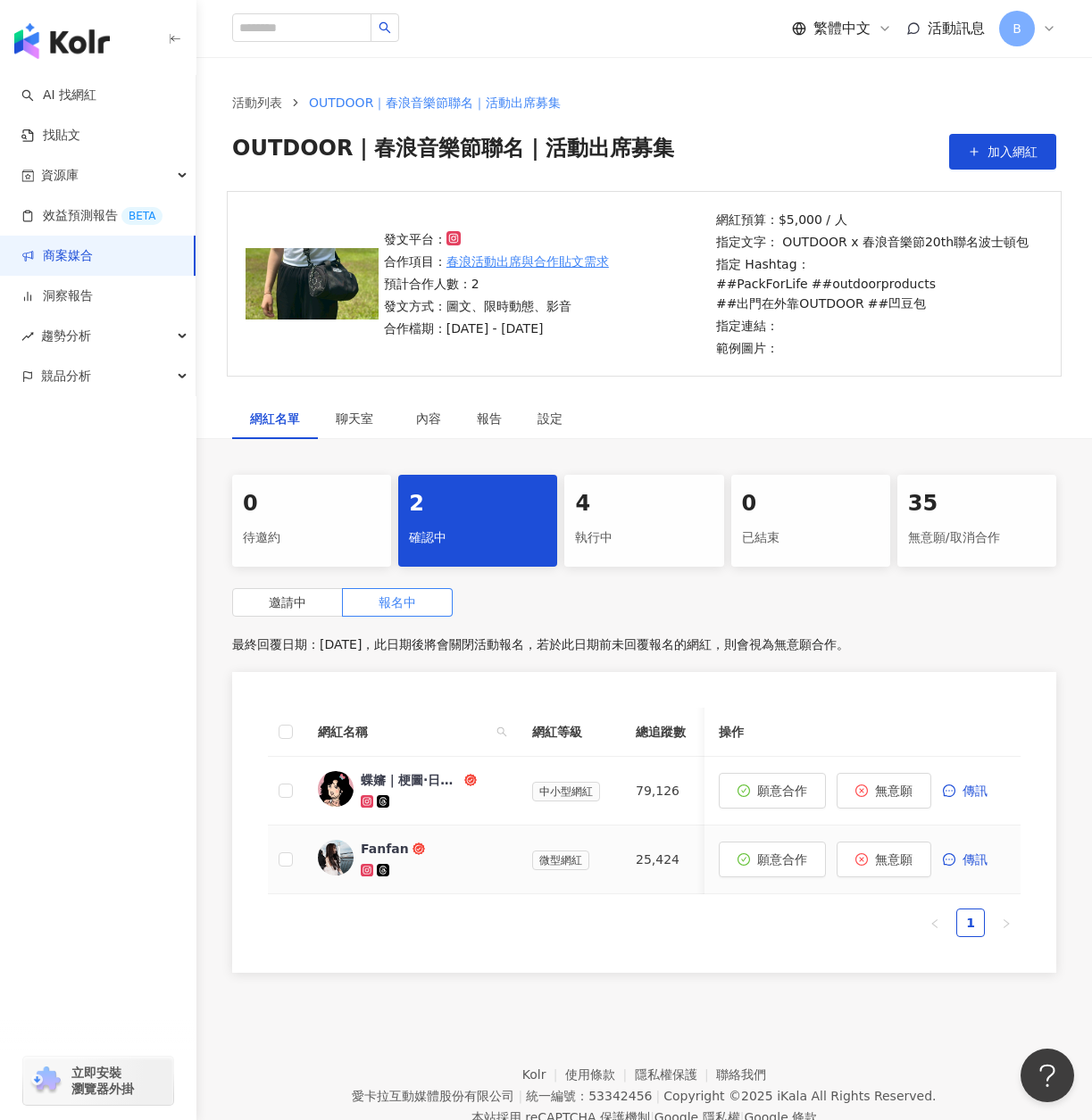
click at [393, 846] on div "Fanfan" at bounding box center [384, 849] width 48 height 18
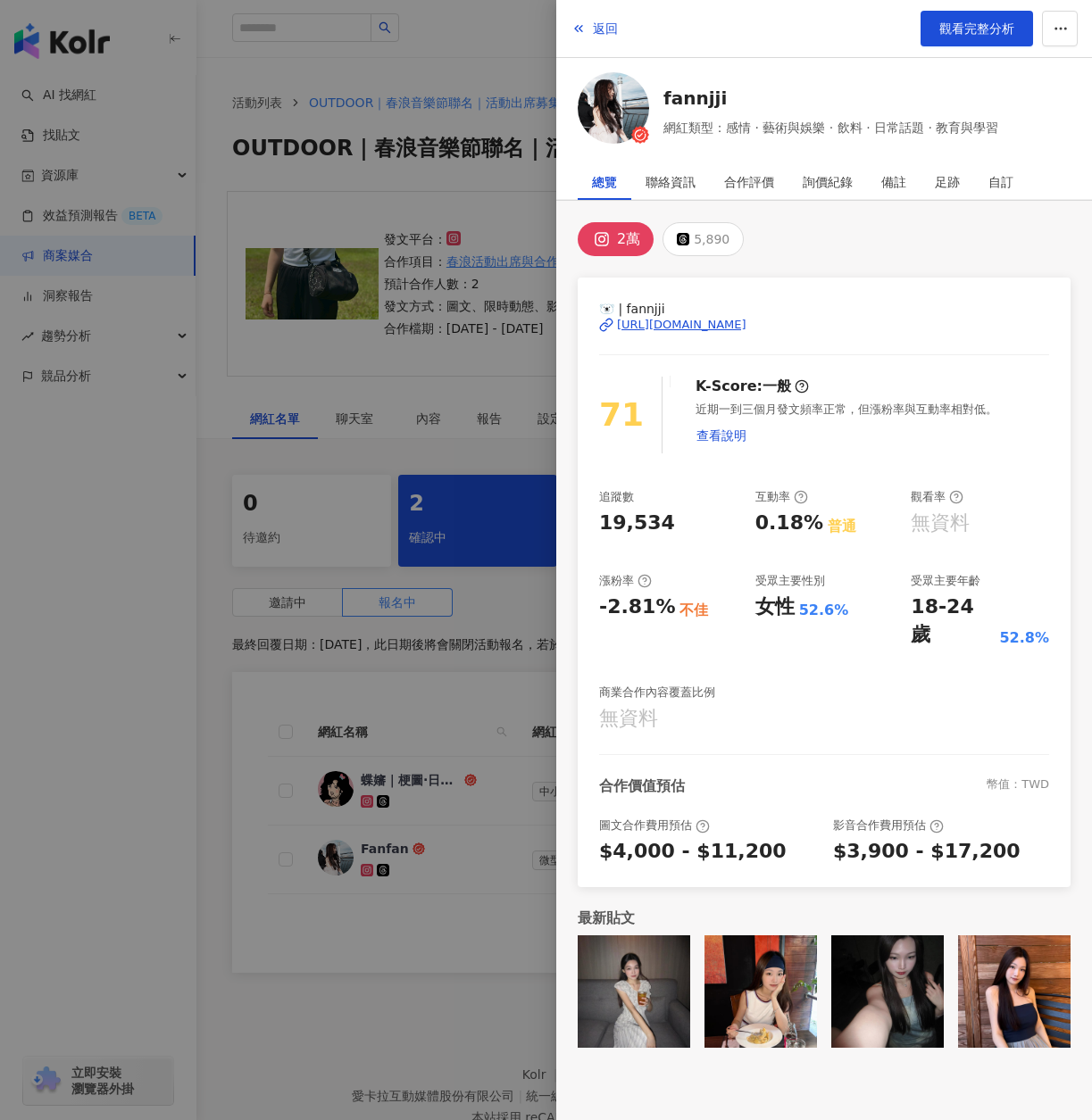
click at [662, 705] on div "無資料" at bounding box center [668, 718] width 138 height 27
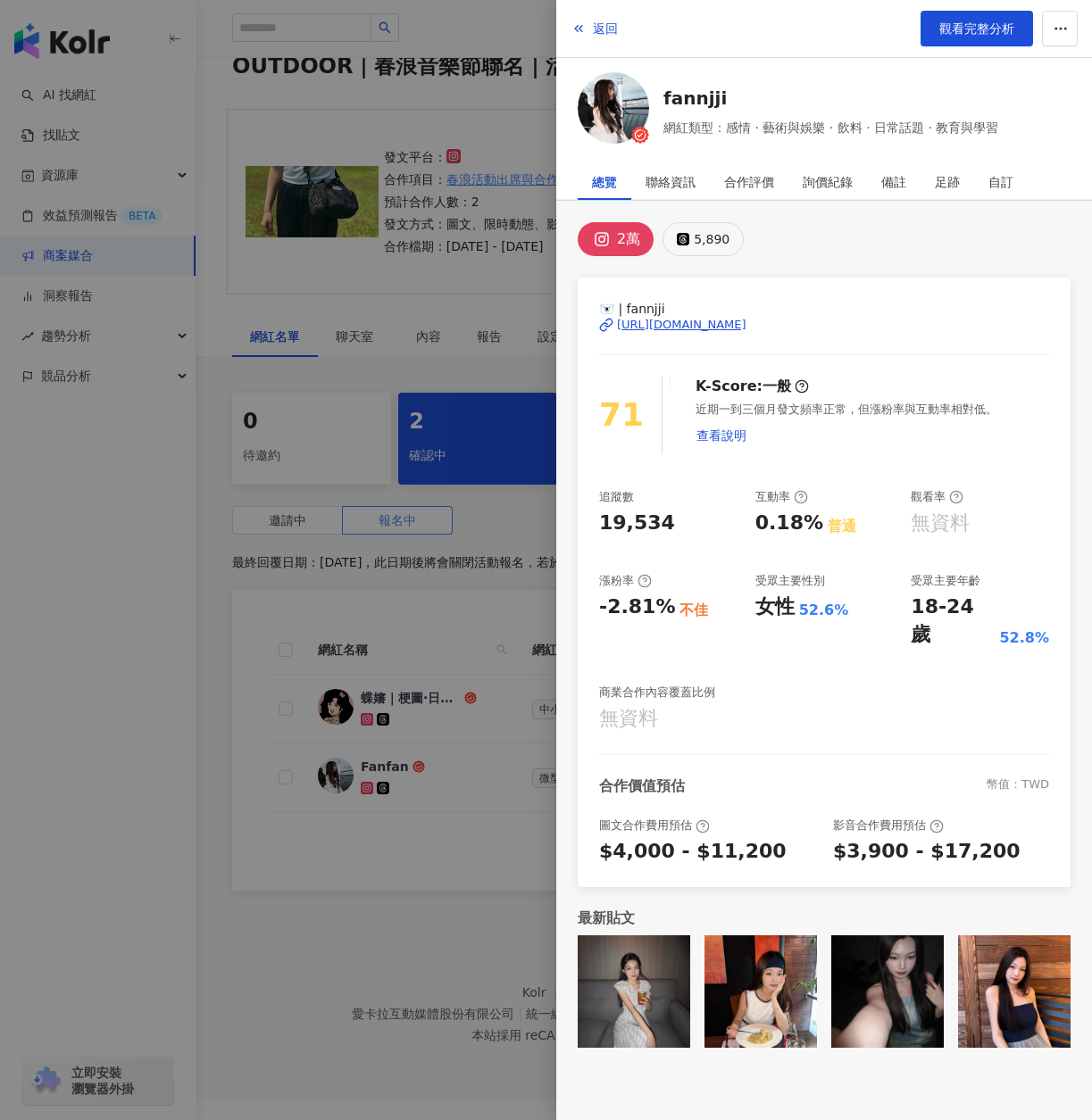
click at [713, 243] on div "5,890" at bounding box center [712, 239] width 36 height 25
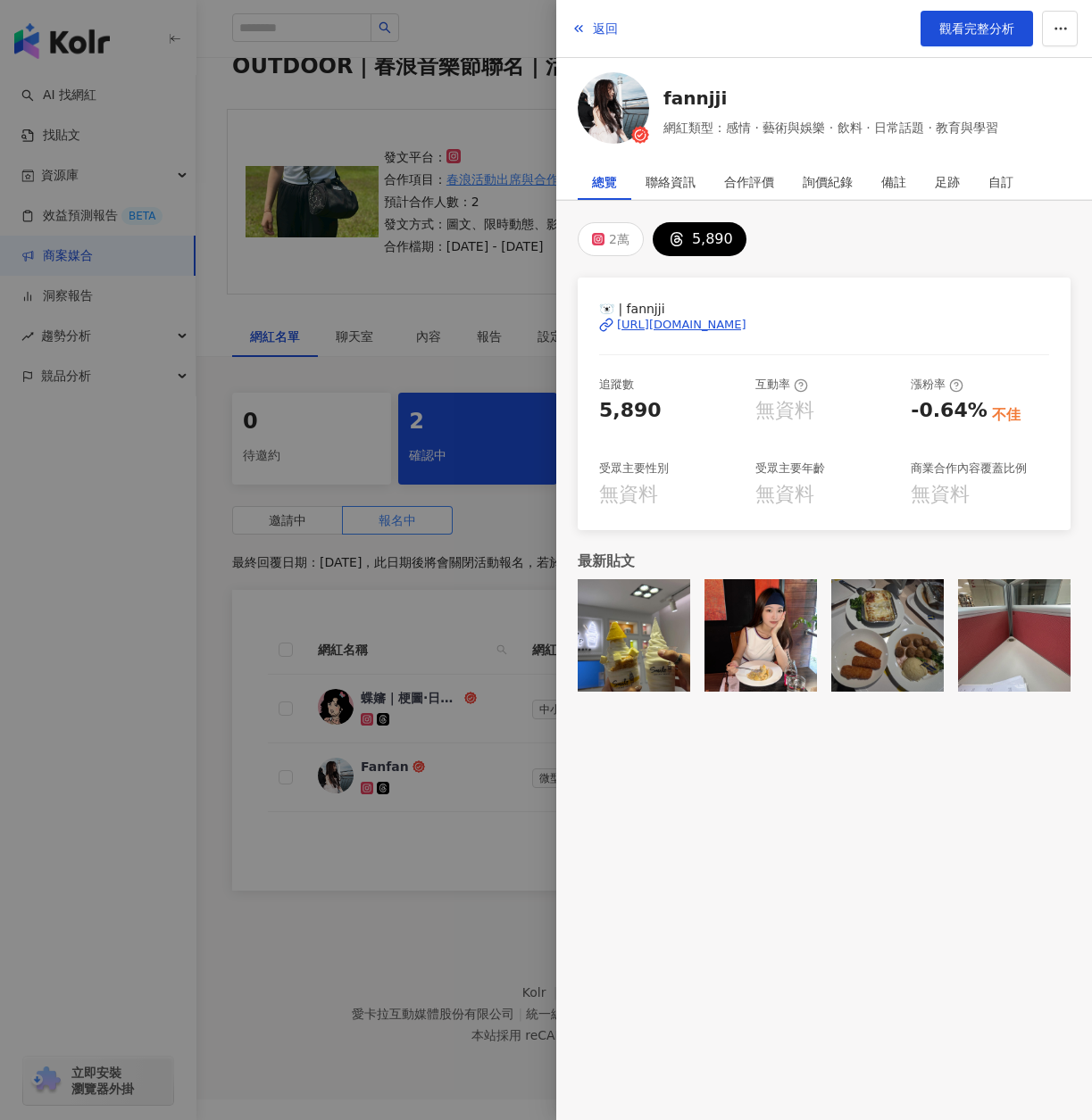
click at [462, 308] on div at bounding box center [546, 560] width 1092 height 1120
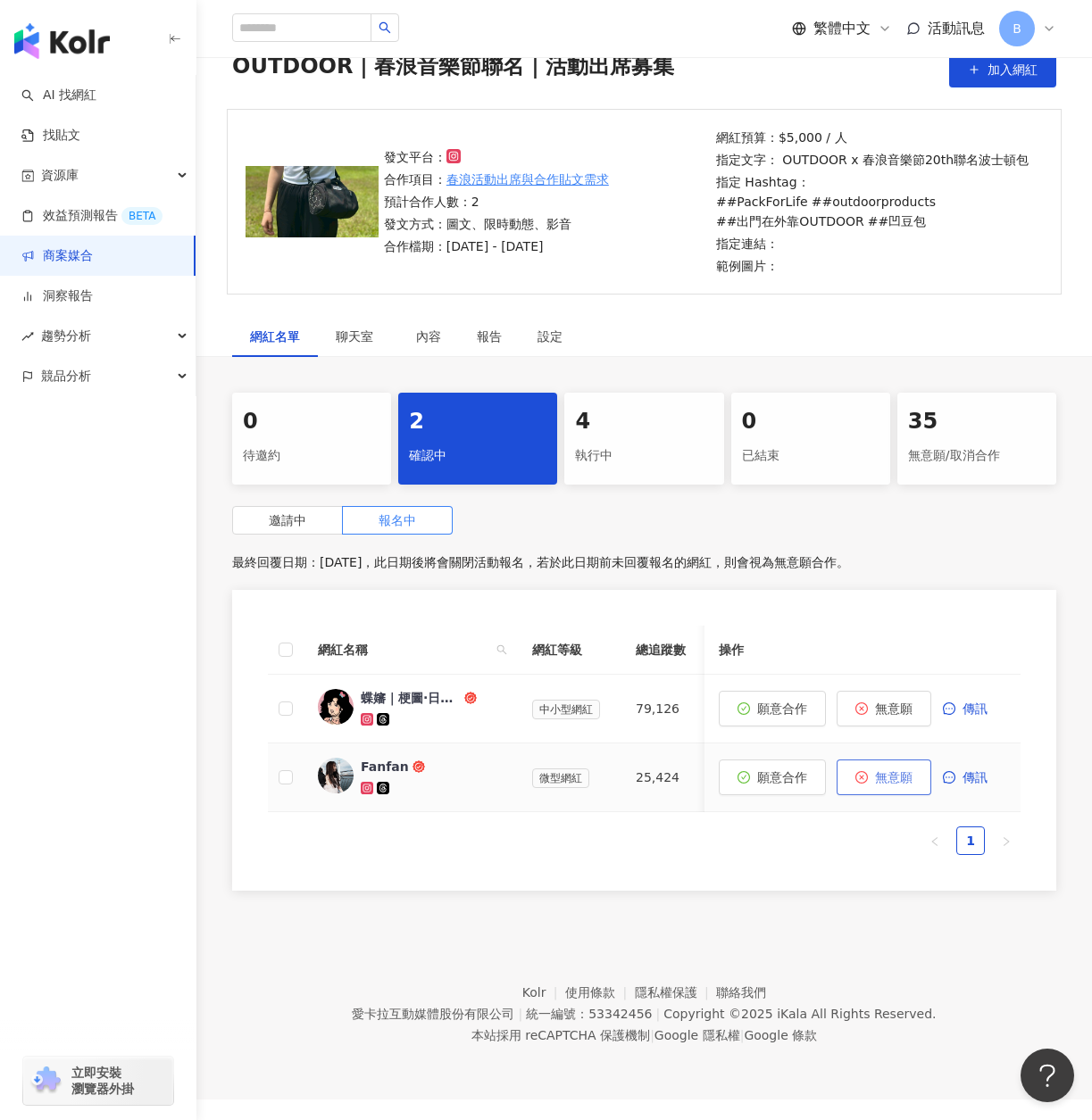
click at [885, 767] on button "無意願" at bounding box center [884, 778] width 95 height 36
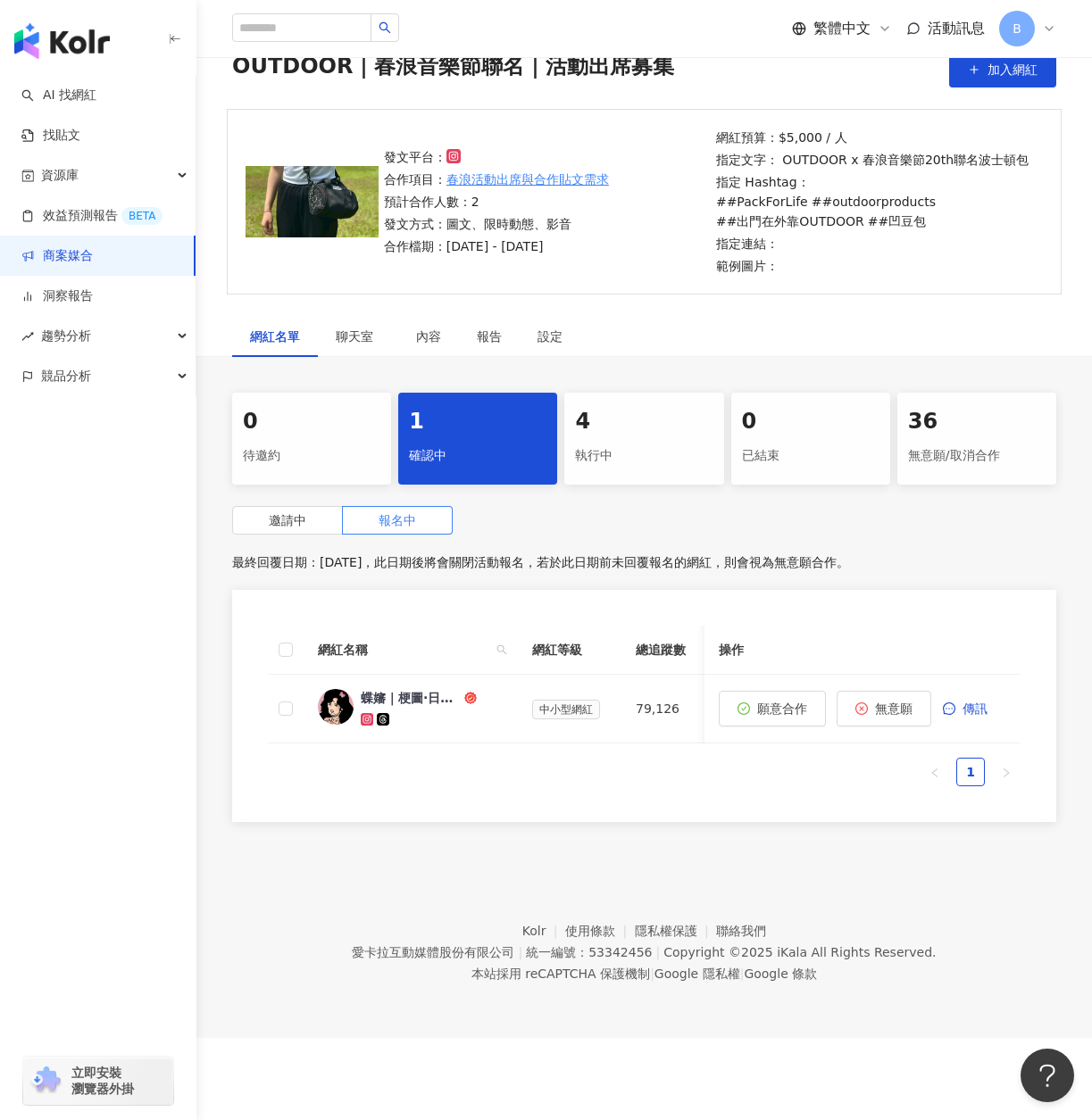
scroll to position [0, 0]
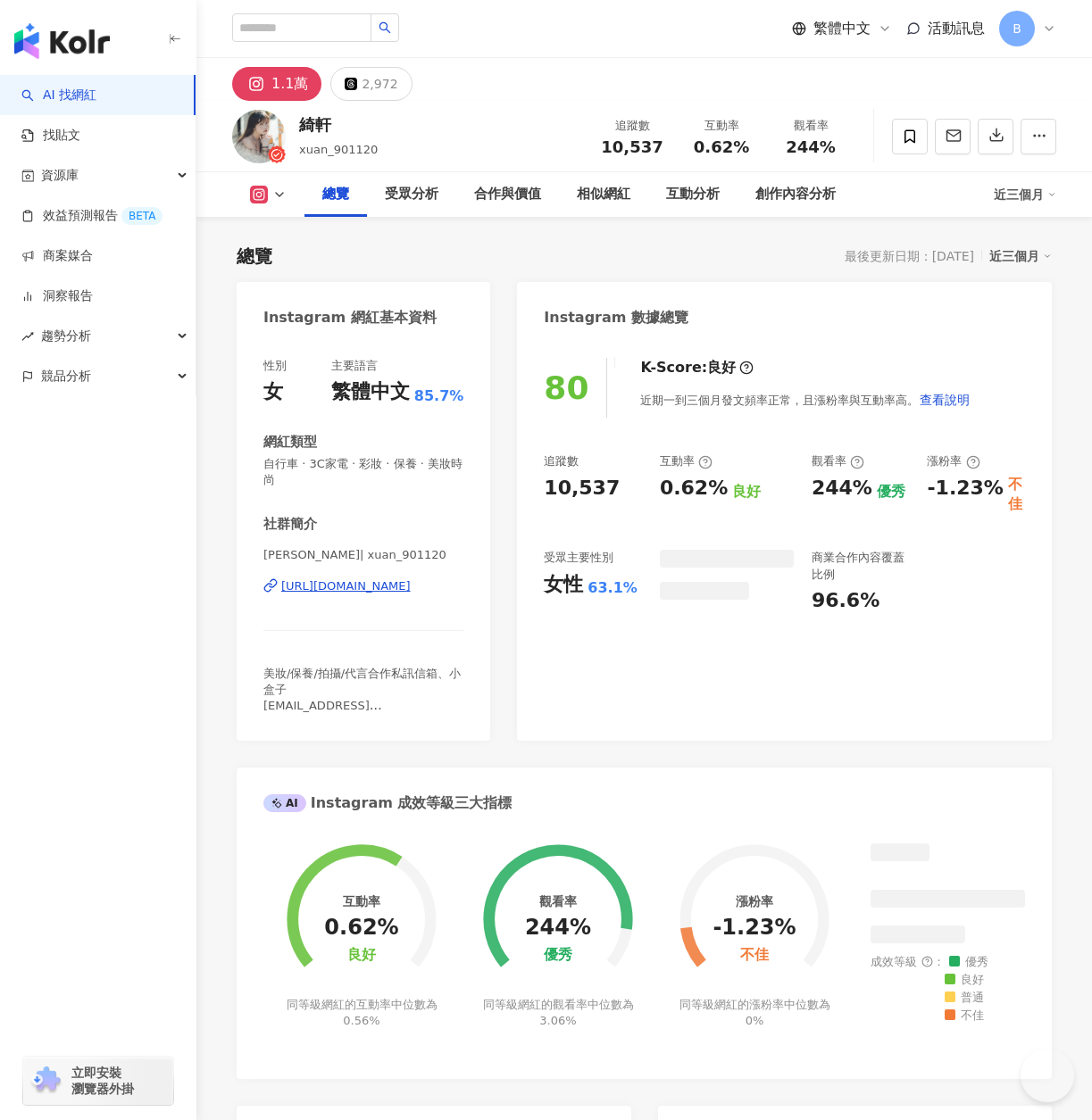
click at [291, 78] on div "1.1萬" at bounding box center [289, 84] width 37 height 25
click at [289, 81] on div "1.1萬" at bounding box center [289, 84] width 37 height 25
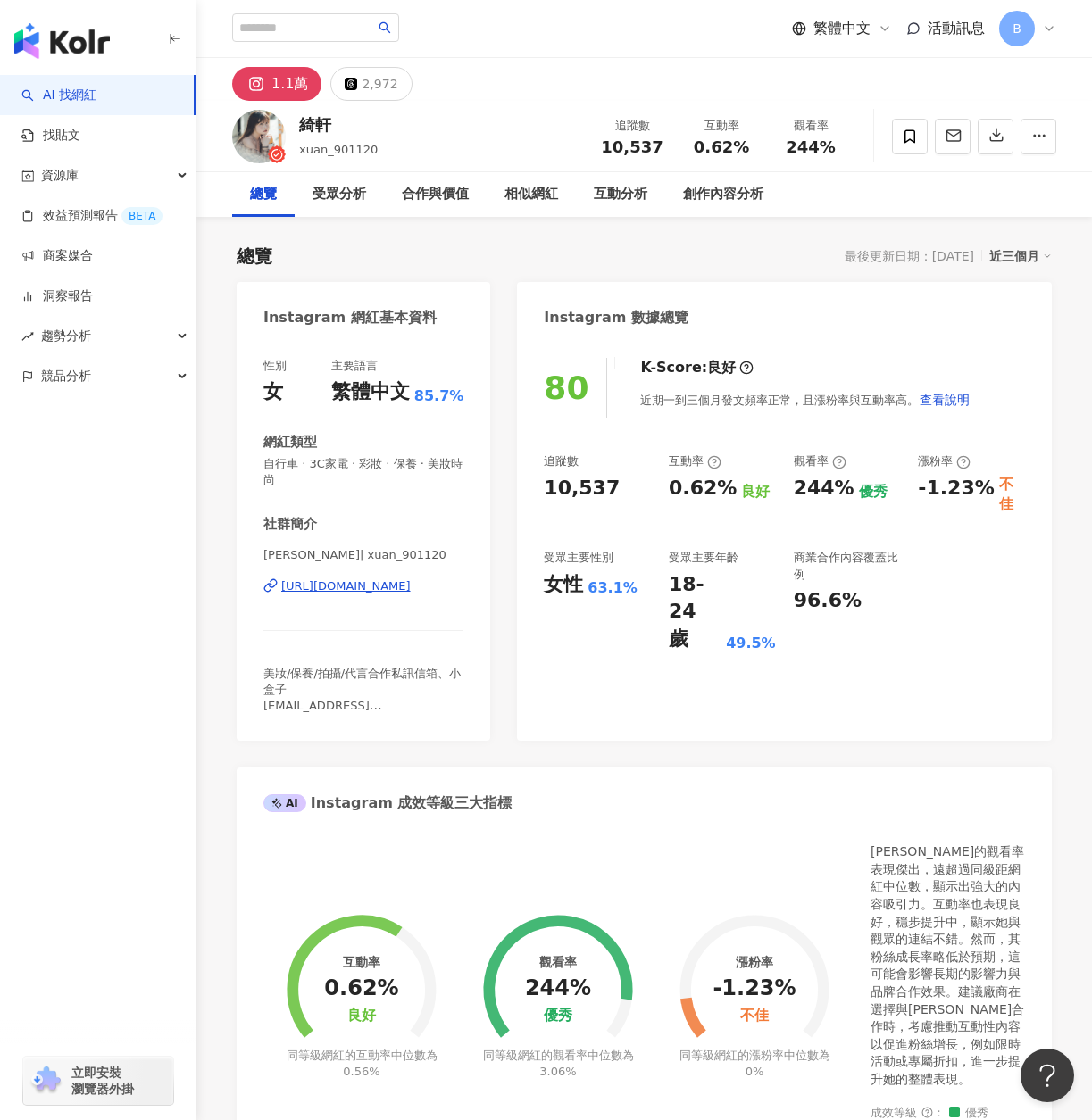
click at [410, 588] on div "https://www.instagram.com/xuan_901120/" at bounding box center [345, 586] width 130 height 16
